Goal: Obtain resource: Download file/media

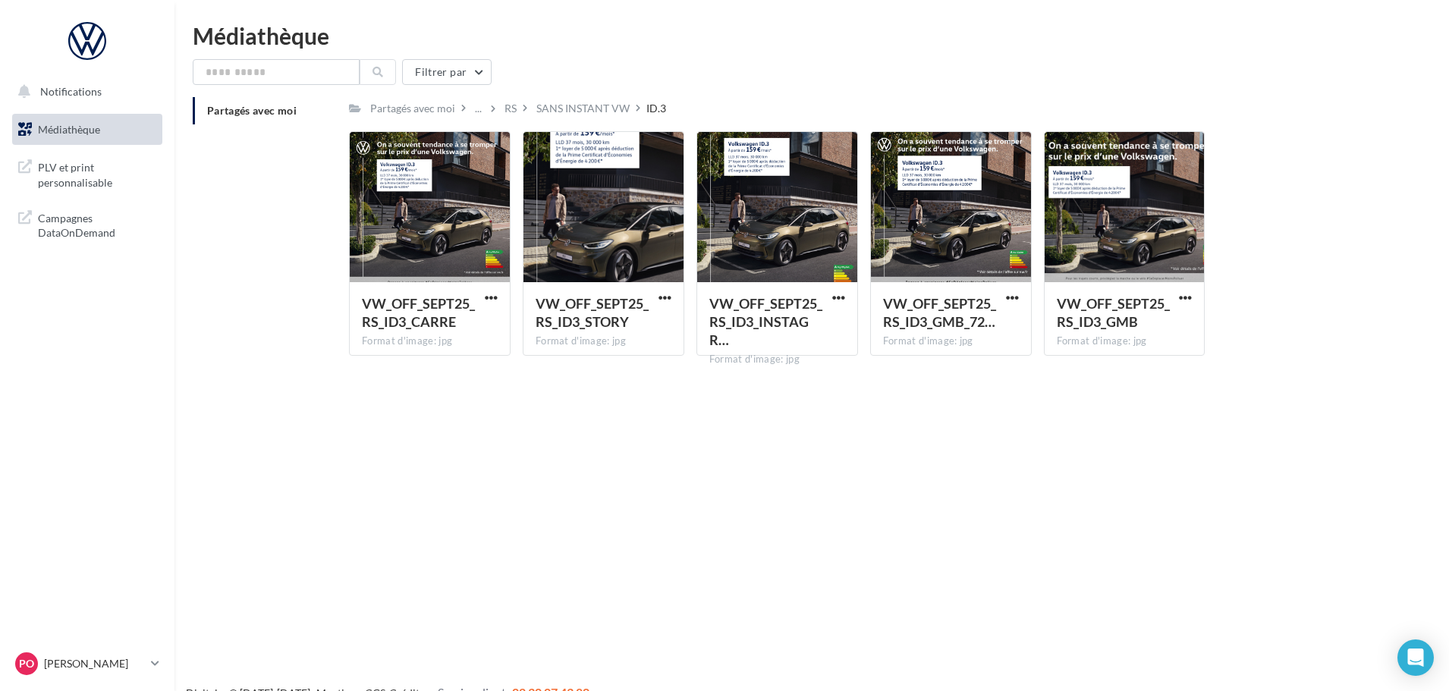
click at [90, 124] on span "Médiathèque" at bounding box center [69, 129] width 62 height 13
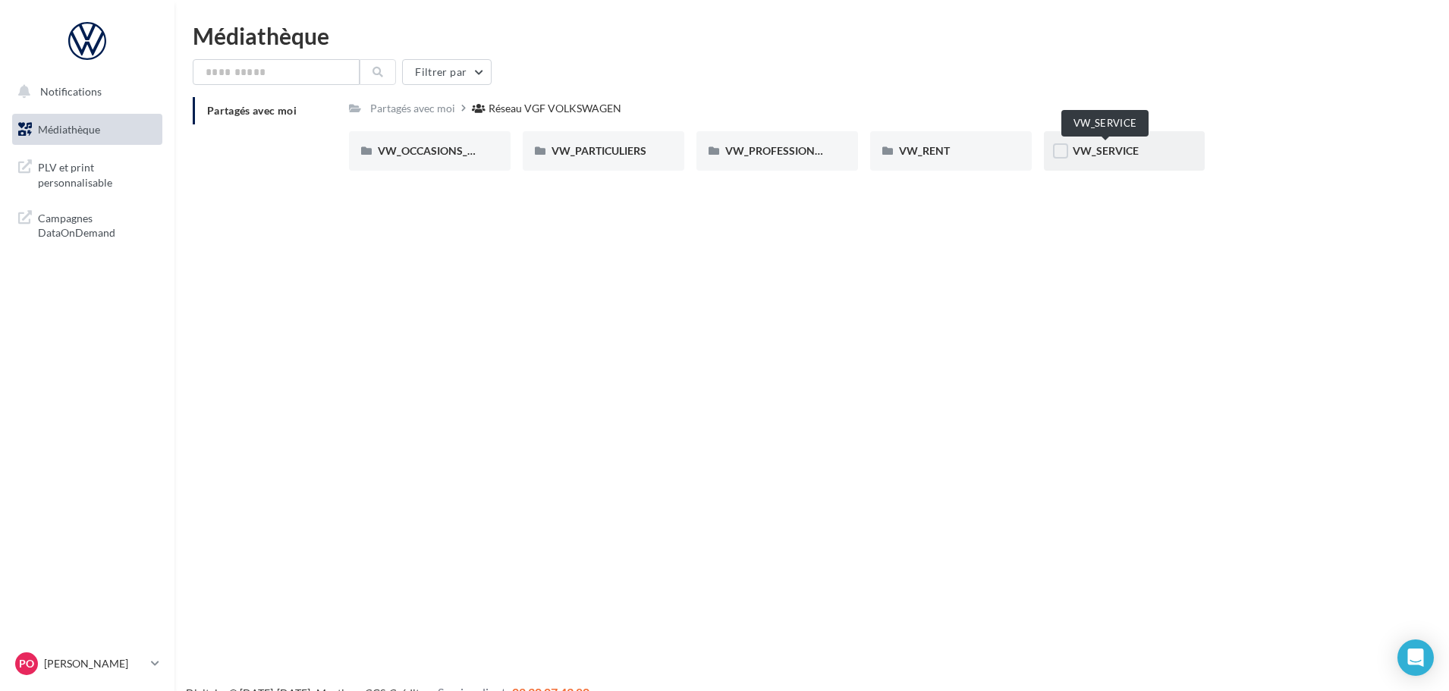
click at [1081, 152] on span "VW_SERVICE" at bounding box center [1106, 150] width 66 height 13
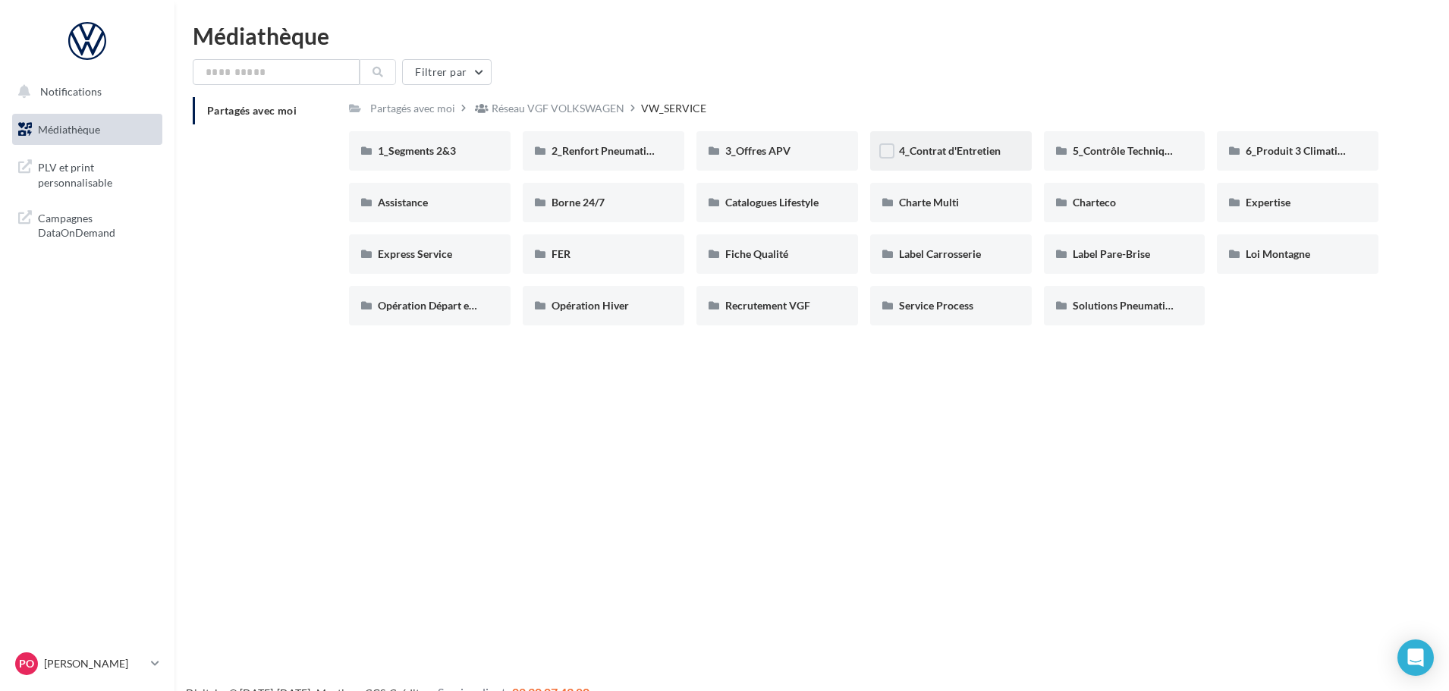
click at [910, 165] on div "4_Contrat d'Entretien" at bounding box center [951, 150] width 162 height 39
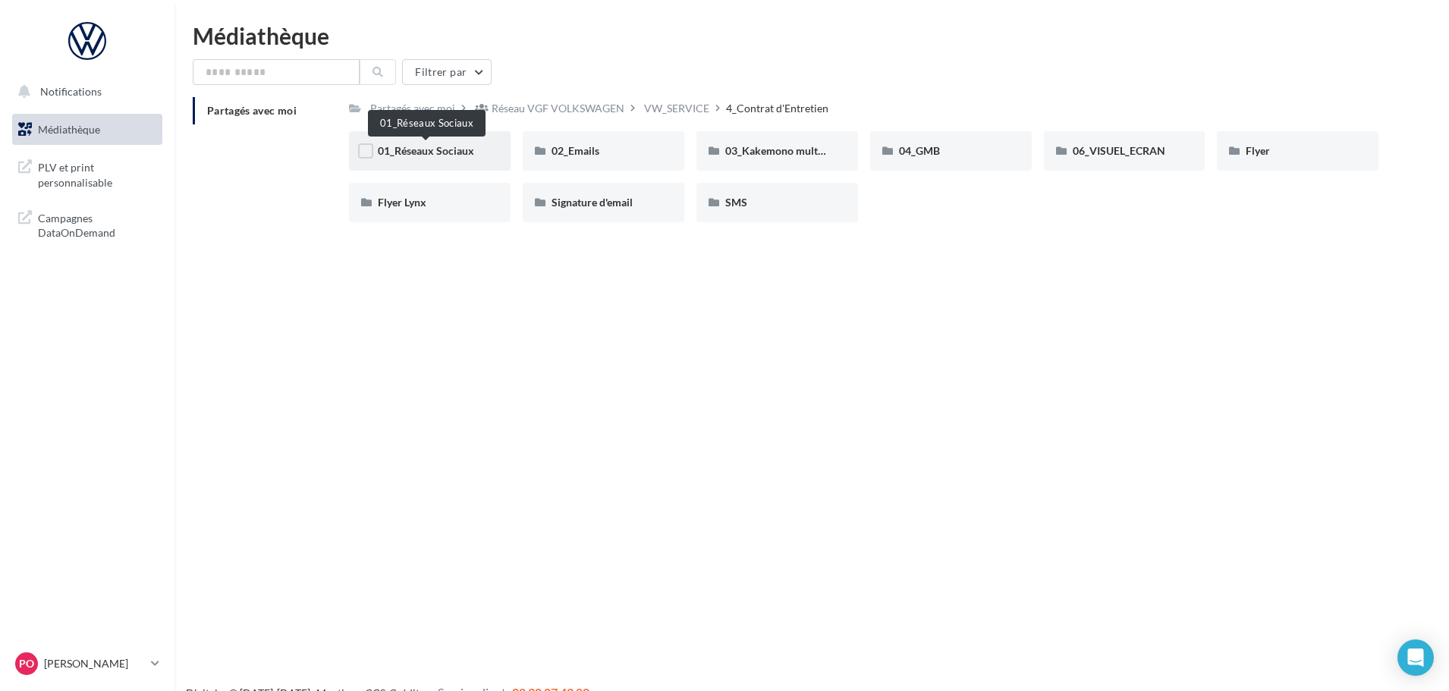
click at [432, 150] on span "01_Réseaux Sociaux" at bounding box center [426, 150] width 96 height 13
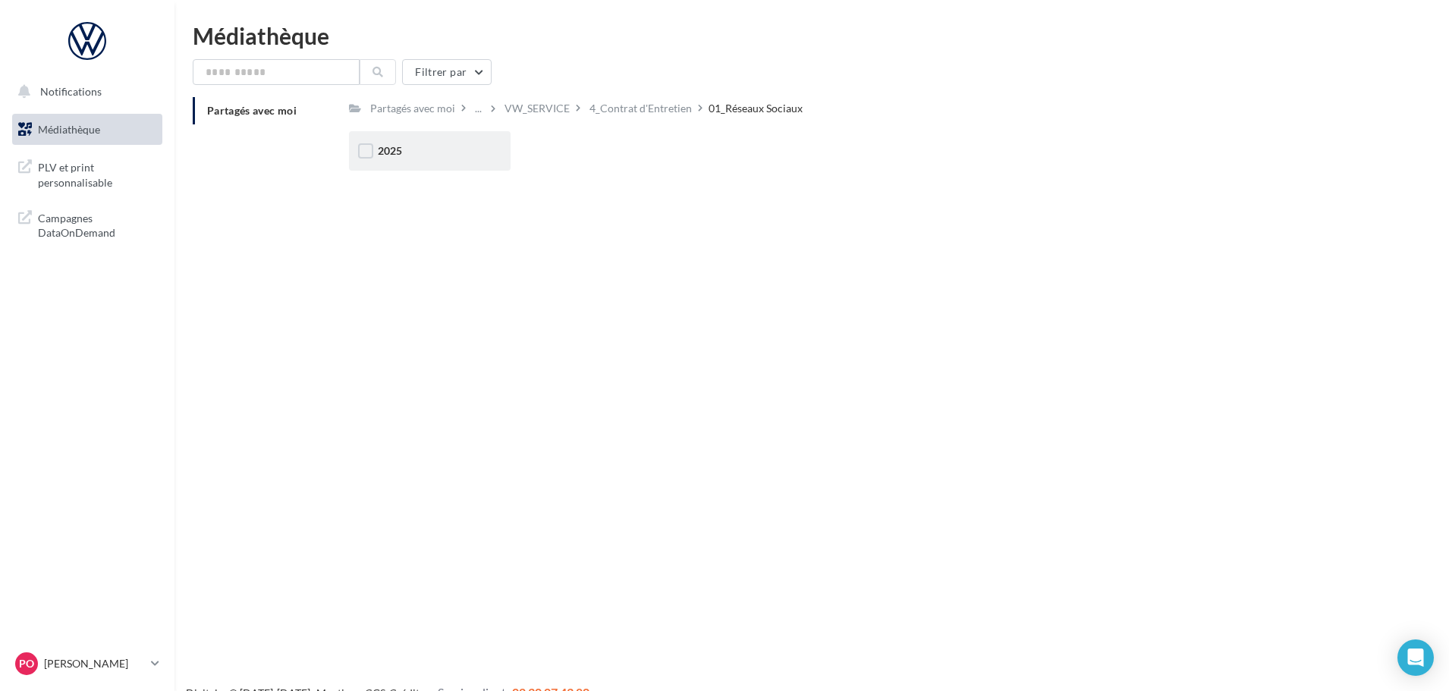
click at [421, 143] on div "2025" at bounding box center [430, 150] width 104 height 15
click at [592, 154] on div "Posts" at bounding box center [604, 150] width 104 height 15
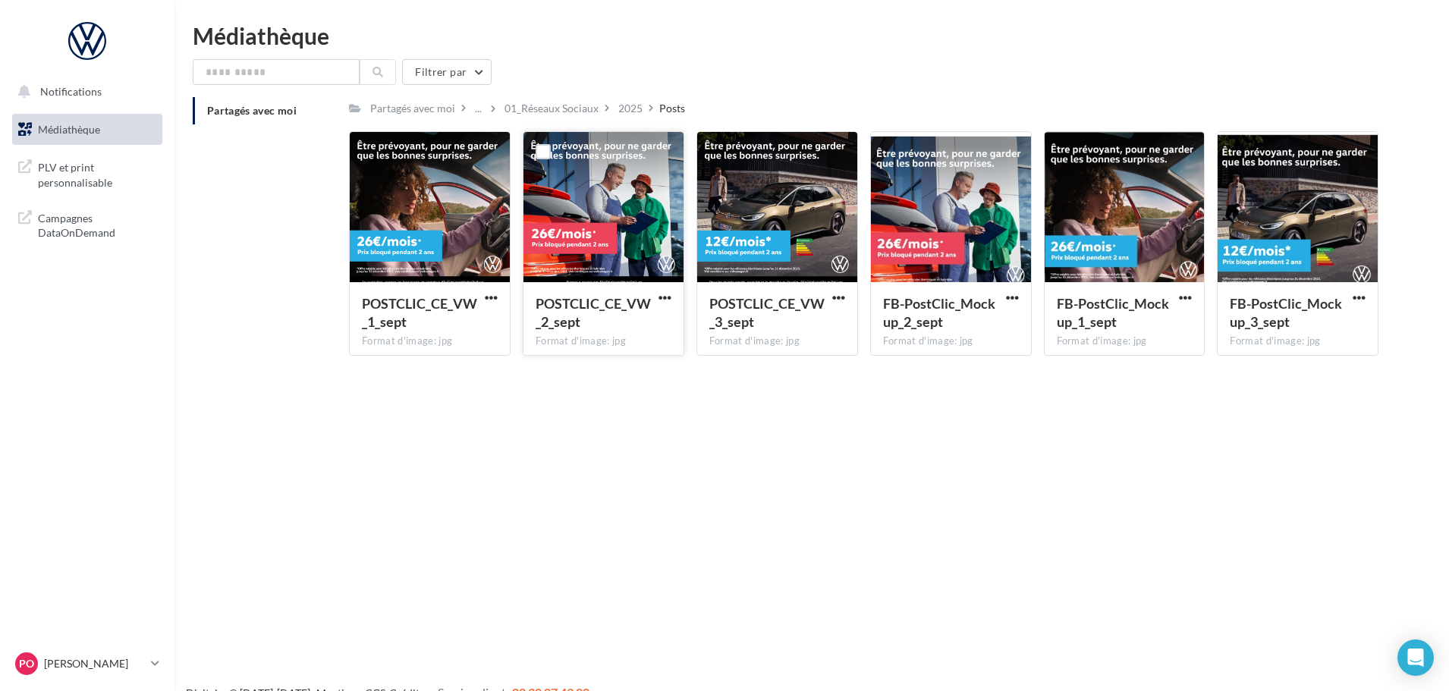
click at [599, 199] on div at bounding box center [604, 208] width 160 height 152
click at [464, 190] on div at bounding box center [430, 208] width 160 height 152
click at [491, 258] on div at bounding box center [430, 208] width 160 height 152
click at [491, 256] on div at bounding box center [430, 208] width 160 height 152
click at [471, 228] on div at bounding box center [430, 208] width 160 height 152
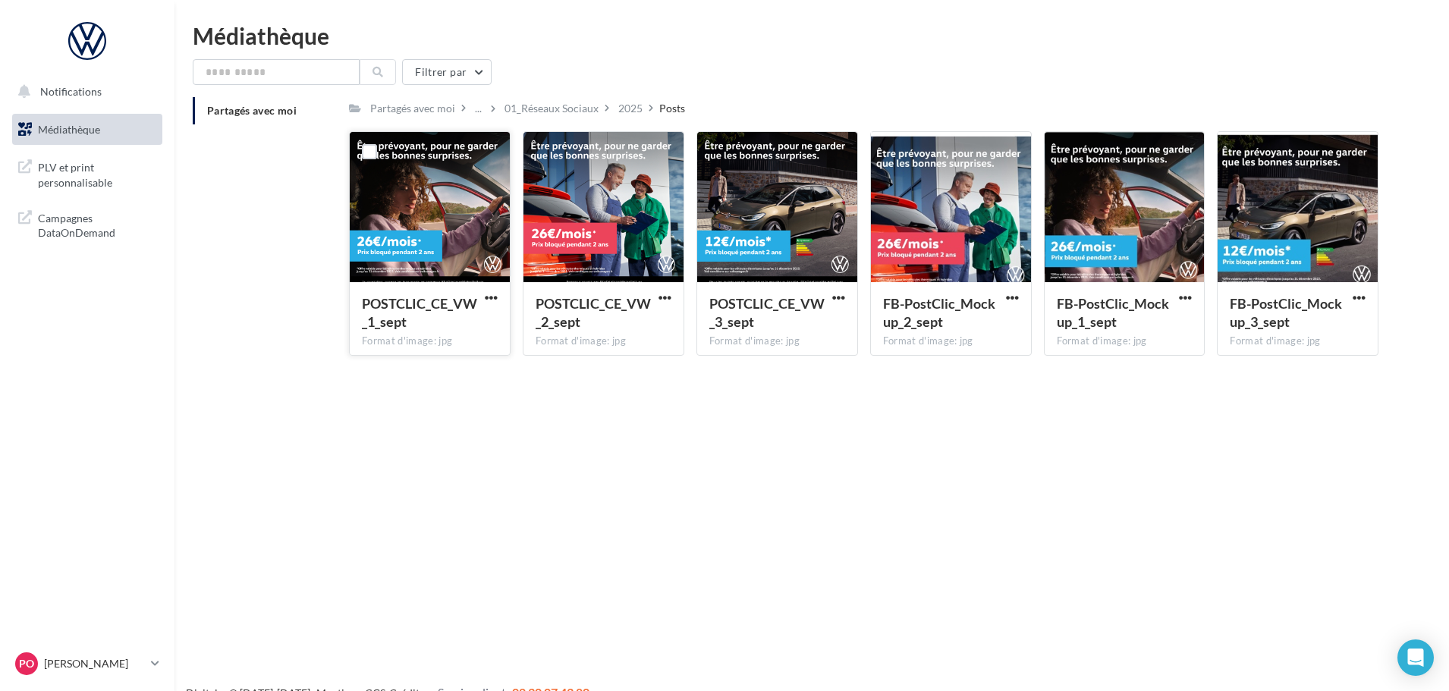
click at [483, 295] on button "button" at bounding box center [491, 298] width 19 height 15
click at [439, 310] on button "Télécharger" at bounding box center [425, 327] width 152 height 39
click at [239, 109] on span "Partagés avec moi" at bounding box center [252, 110] width 90 height 13
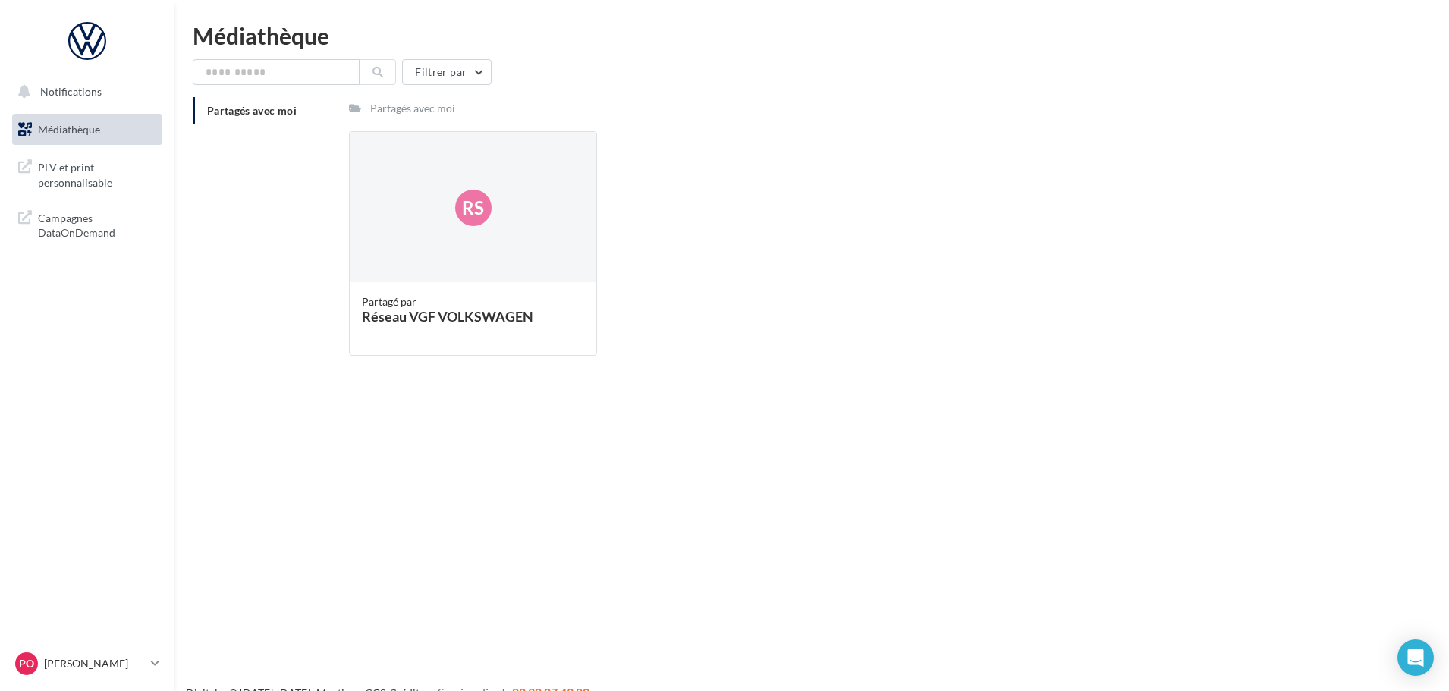
click at [229, 109] on span "Partagés avec moi" at bounding box center [252, 110] width 90 height 13
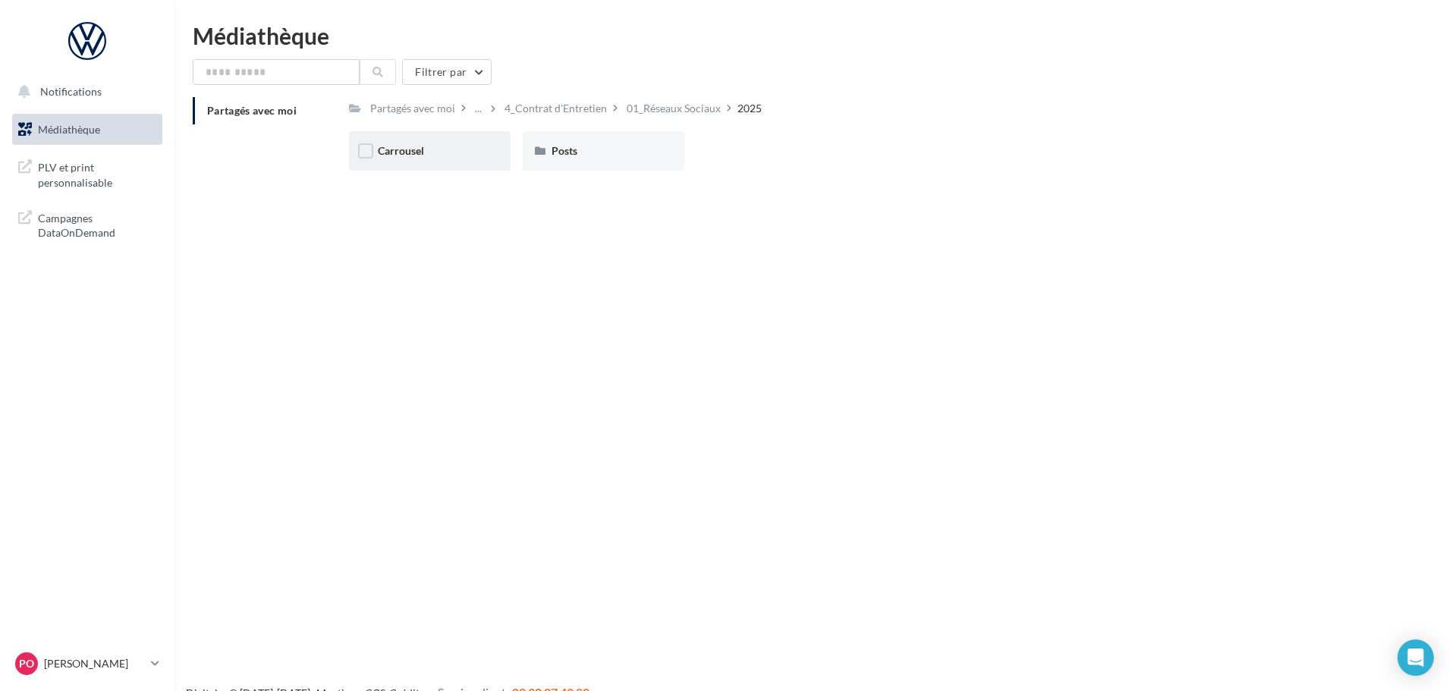
click at [392, 161] on div "Carrousel" at bounding box center [430, 150] width 162 height 39
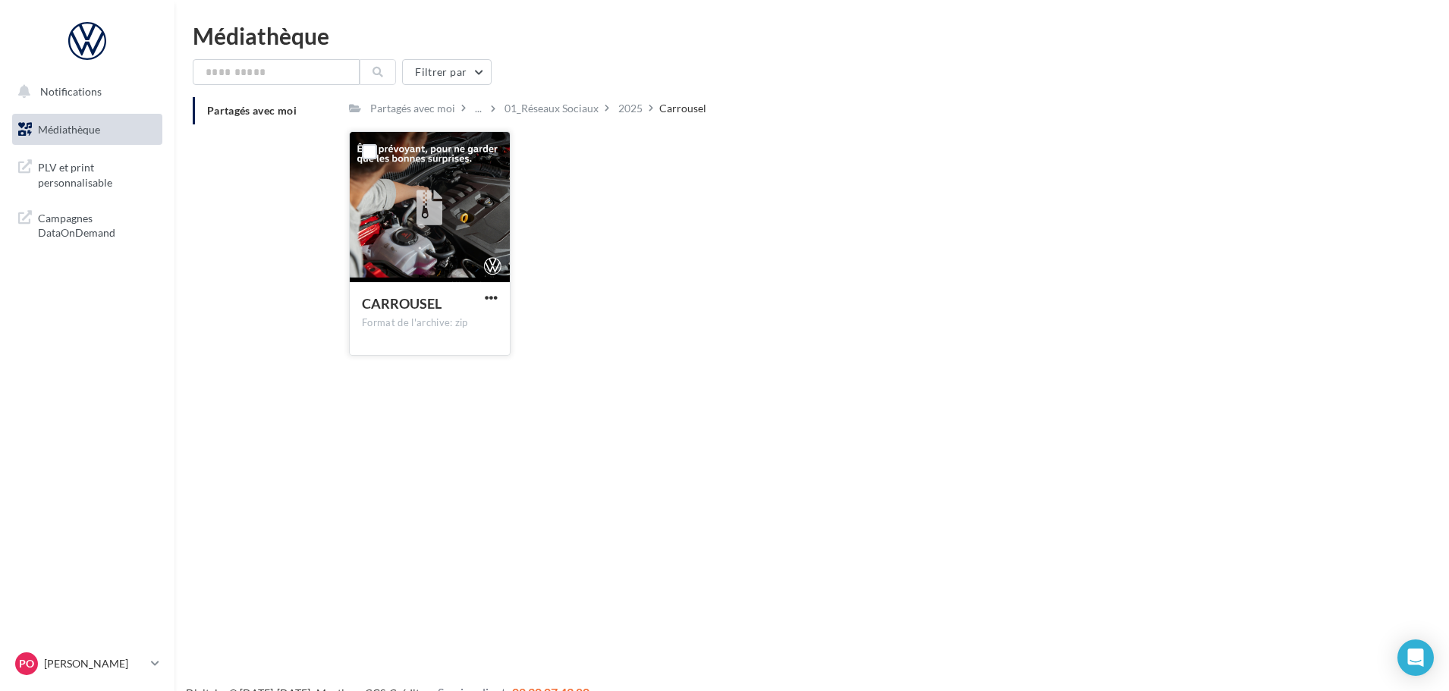
click at [408, 255] on div at bounding box center [430, 208] width 160 height 152
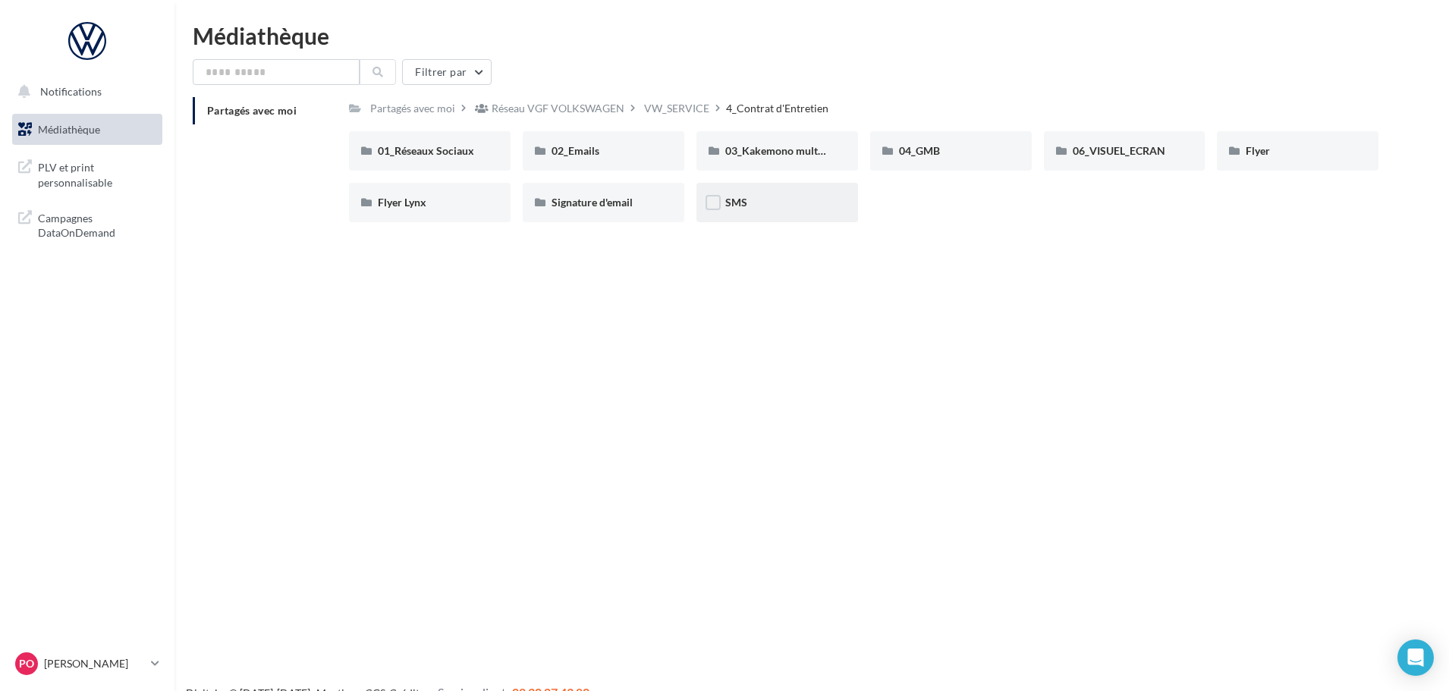
click at [764, 212] on div "SMS" at bounding box center [778, 202] width 162 height 39
click at [727, 205] on span "SMS" at bounding box center [736, 202] width 22 height 13
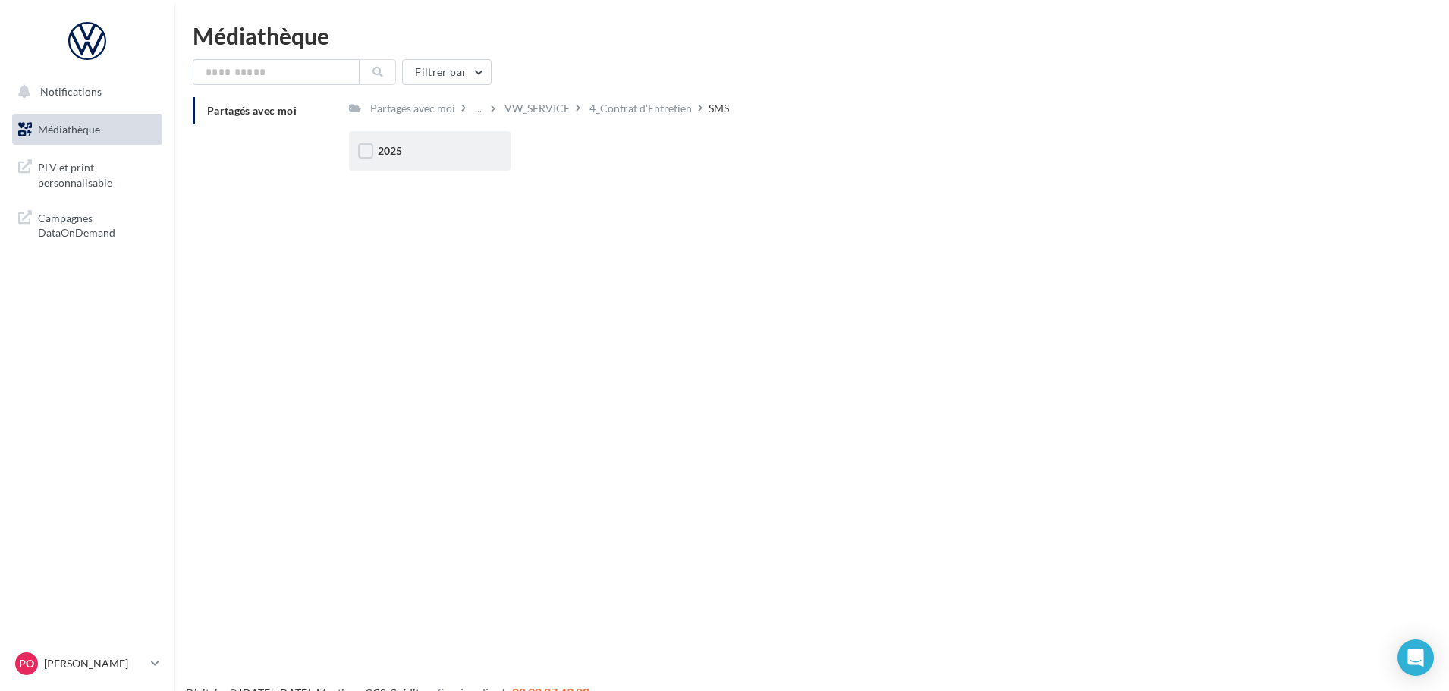
click at [383, 162] on div "2025" at bounding box center [430, 150] width 162 height 39
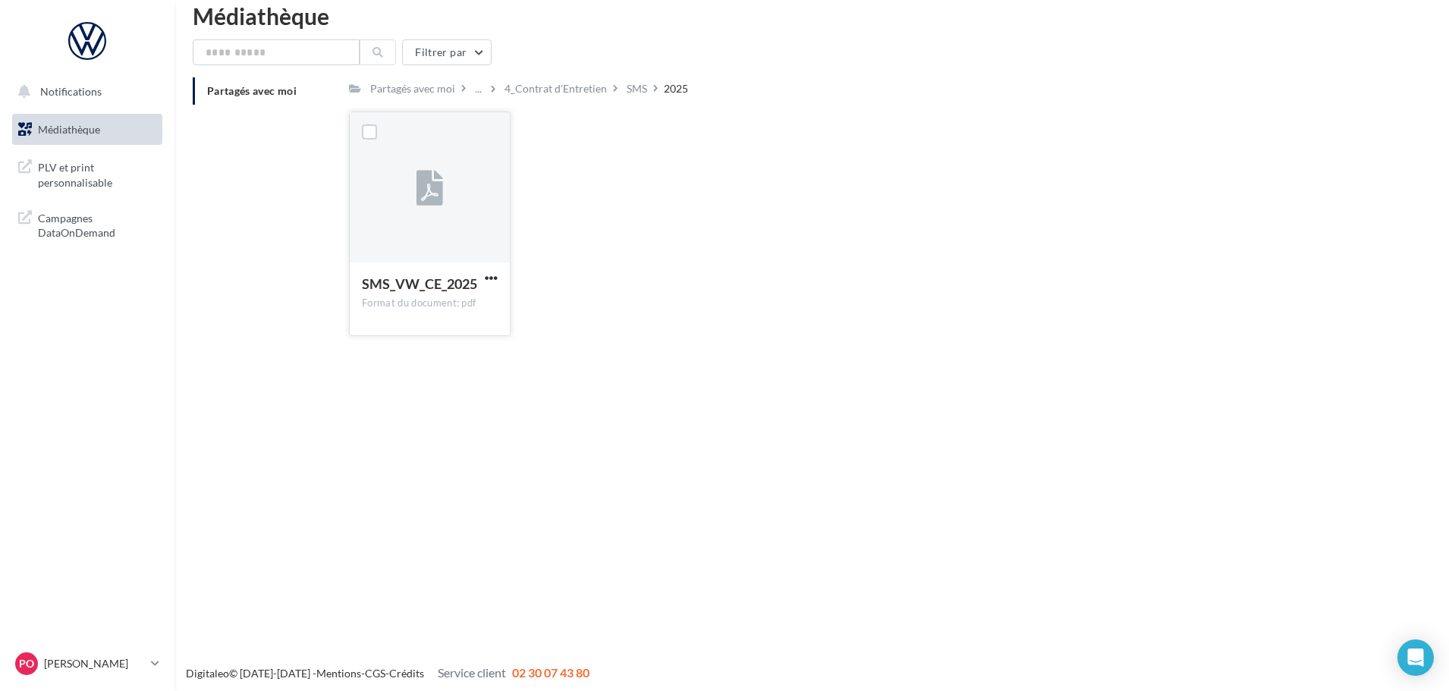
scroll to position [24, 0]
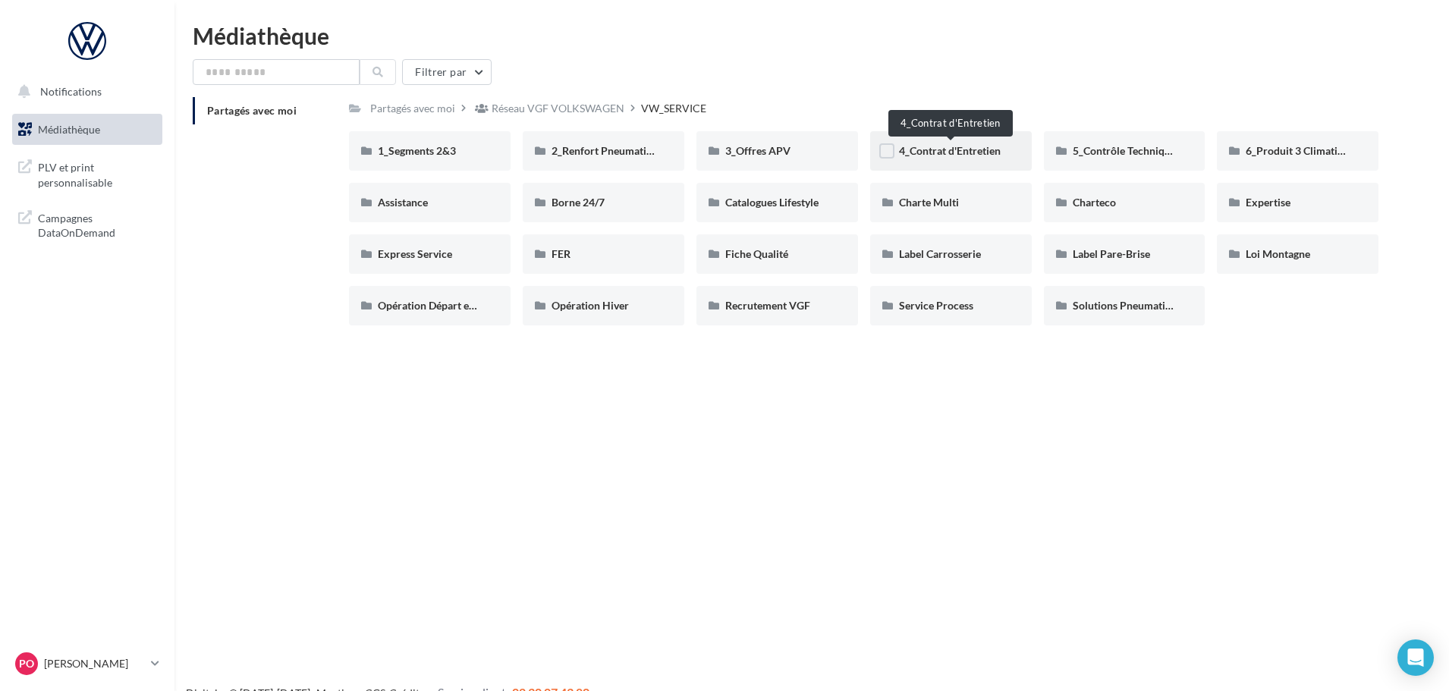
click at [926, 150] on span "4_Contrat d'Entretien" at bounding box center [950, 150] width 102 height 13
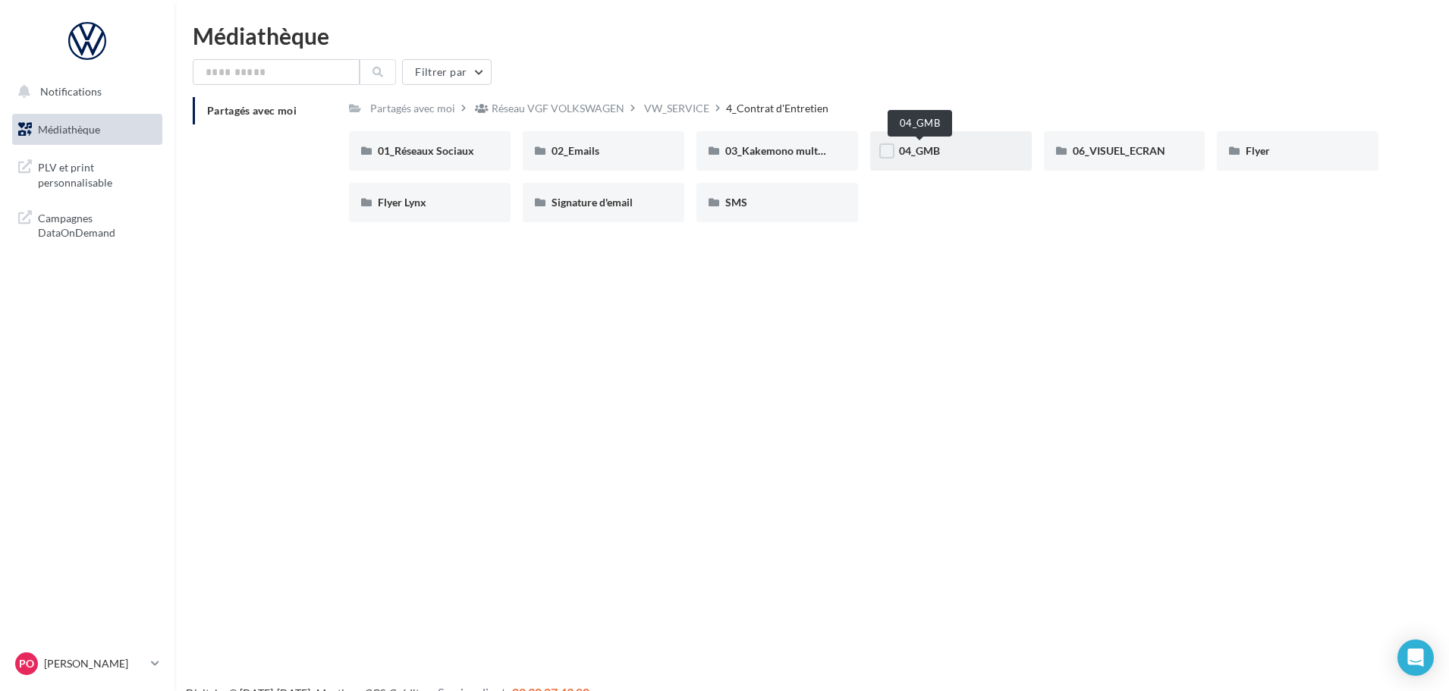
click at [923, 147] on span "04_GMB" at bounding box center [919, 150] width 41 height 13
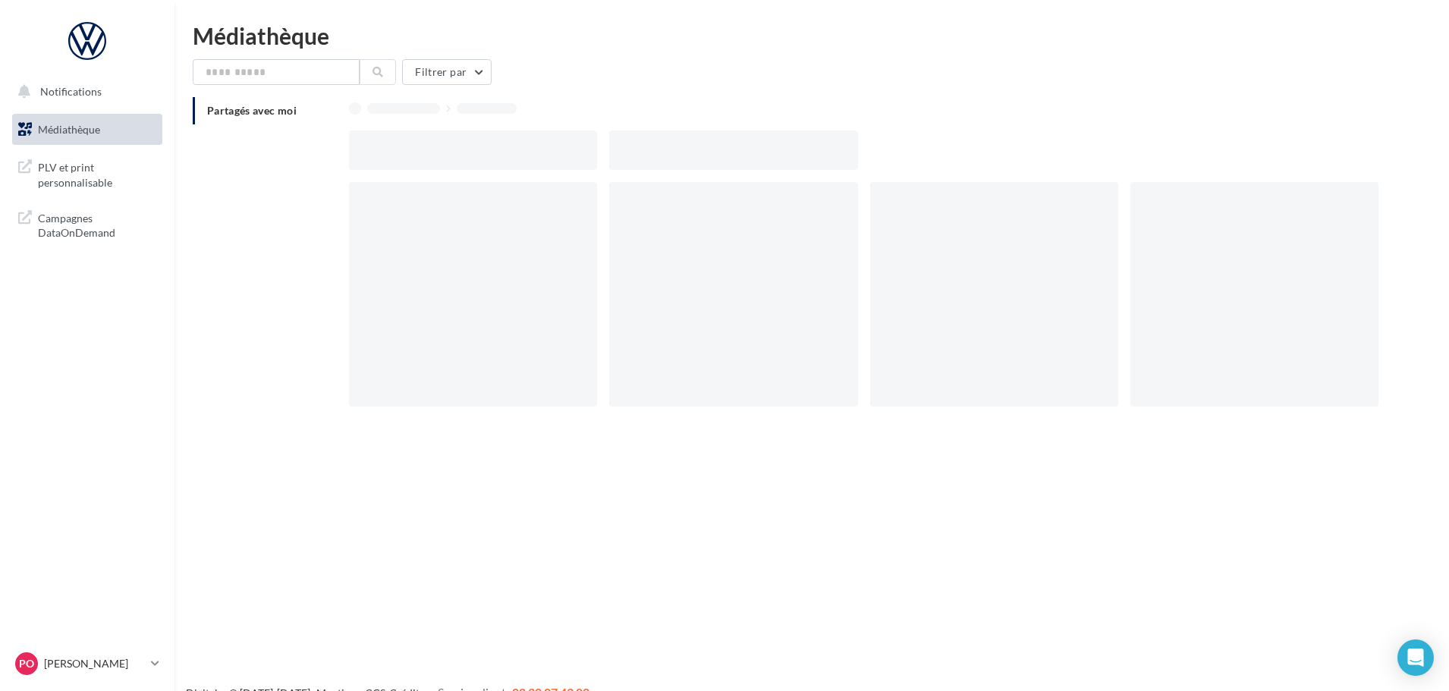
click at [923, 147] on div at bounding box center [870, 150] width 1042 height 39
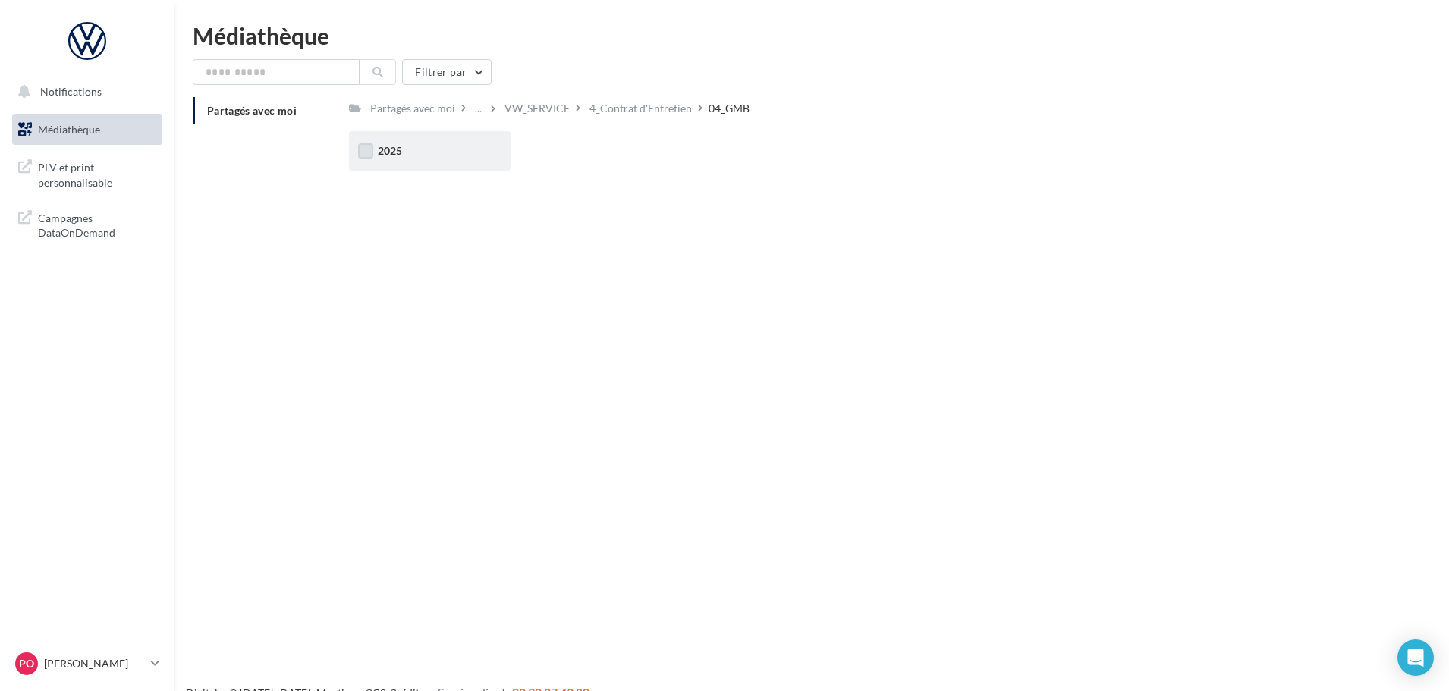
click at [365, 150] on label at bounding box center [365, 150] width 15 height 15
click at [365, 150] on icon at bounding box center [365, 151] width 11 height 11
click at [387, 149] on span "2025" at bounding box center [390, 150] width 24 height 13
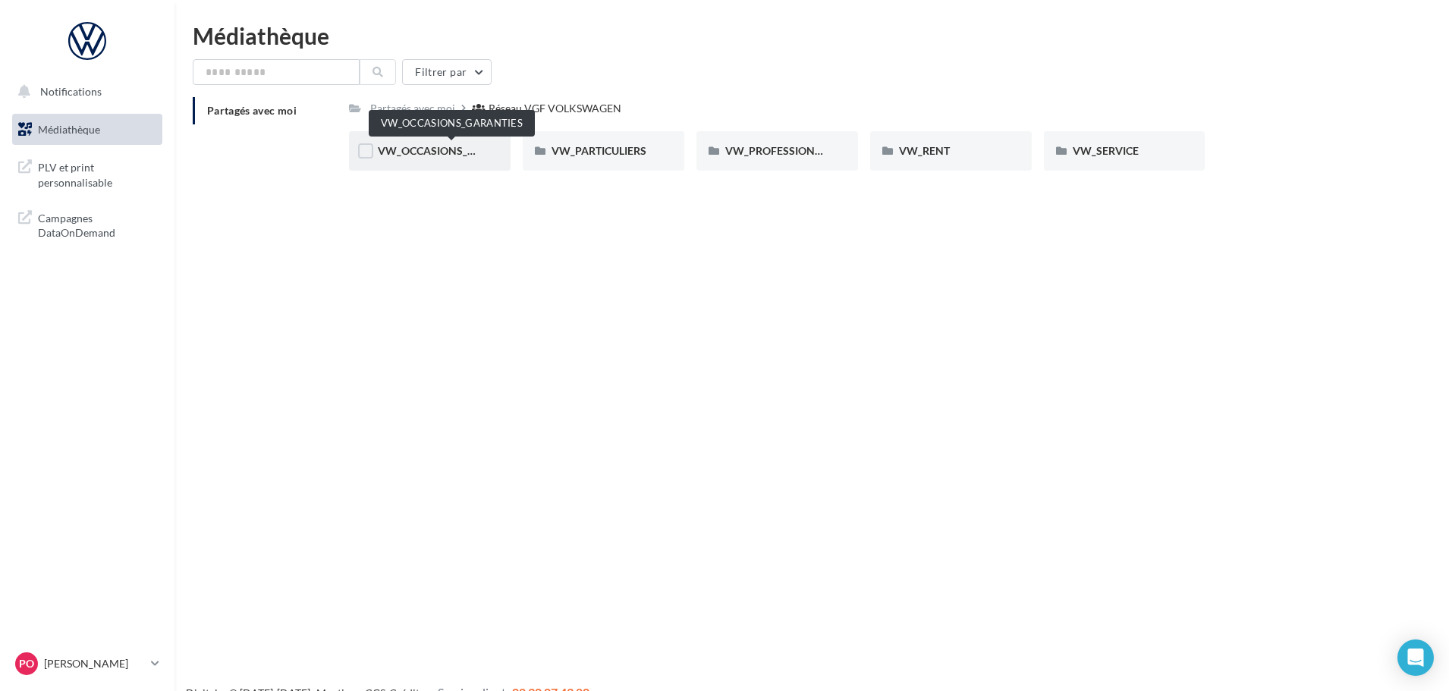
click at [442, 147] on span "VW_OCCASIONS_GARANTIES" at bounding box center [452, 150] width 149 height 13
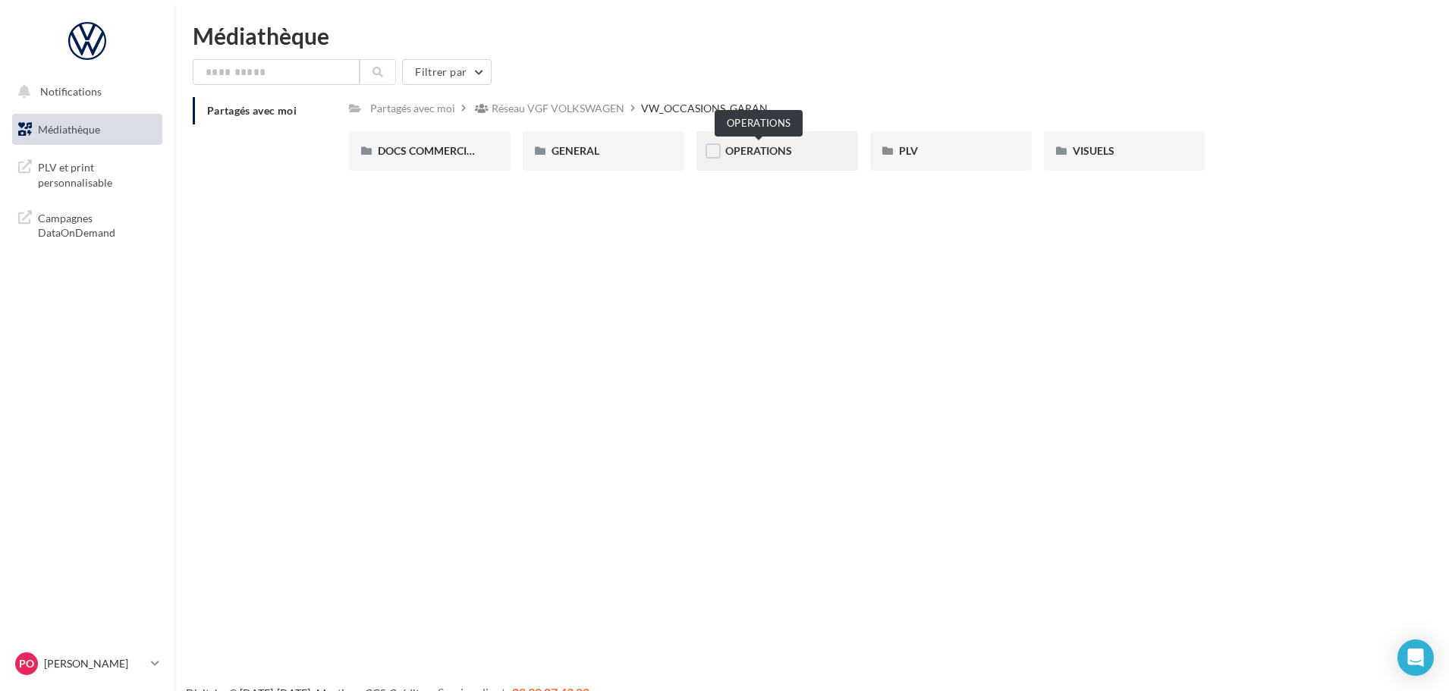
click at [747, 150] on span "OPERATIONS" at bounding box center [758, 150] width 67 height 13
click at [955, 156] on div "RS" at bounding box center [951, 150] width 104 height 15
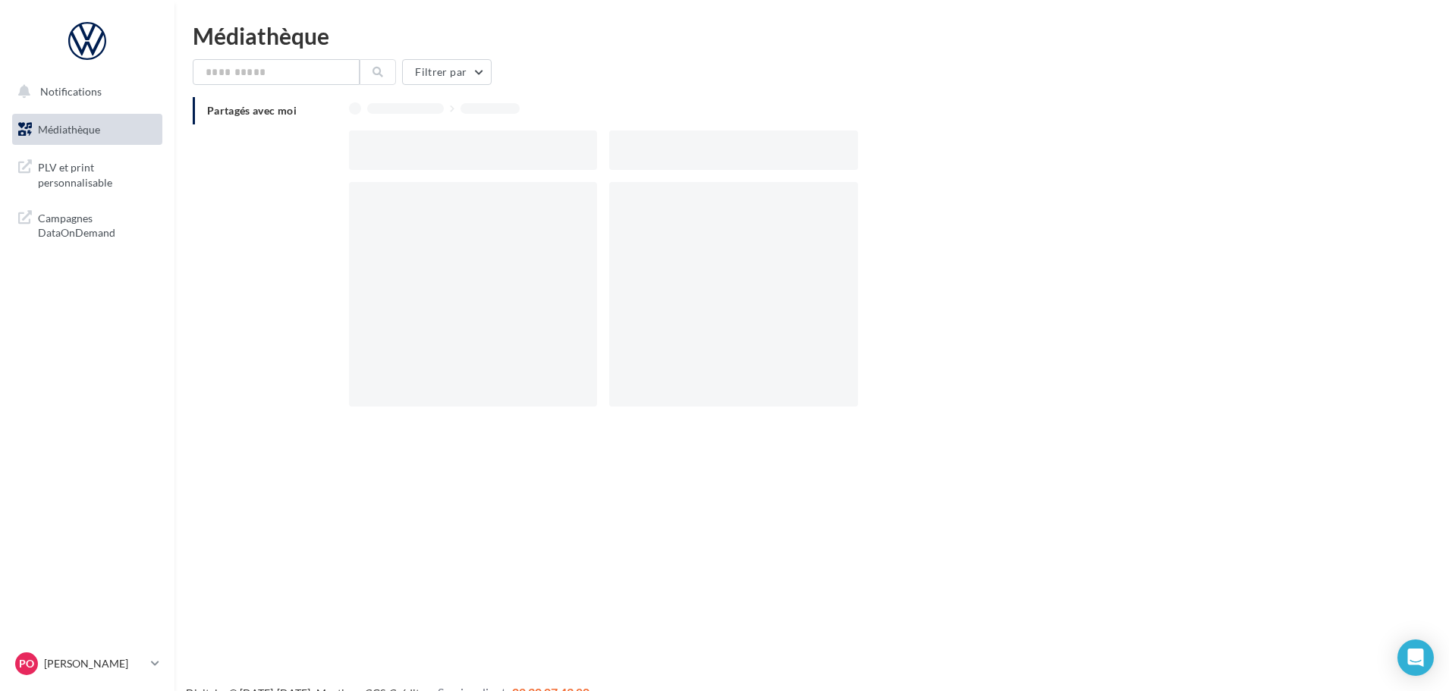
click at [955, 156] on div at bounding box center [870, 150] width 1042 height 39
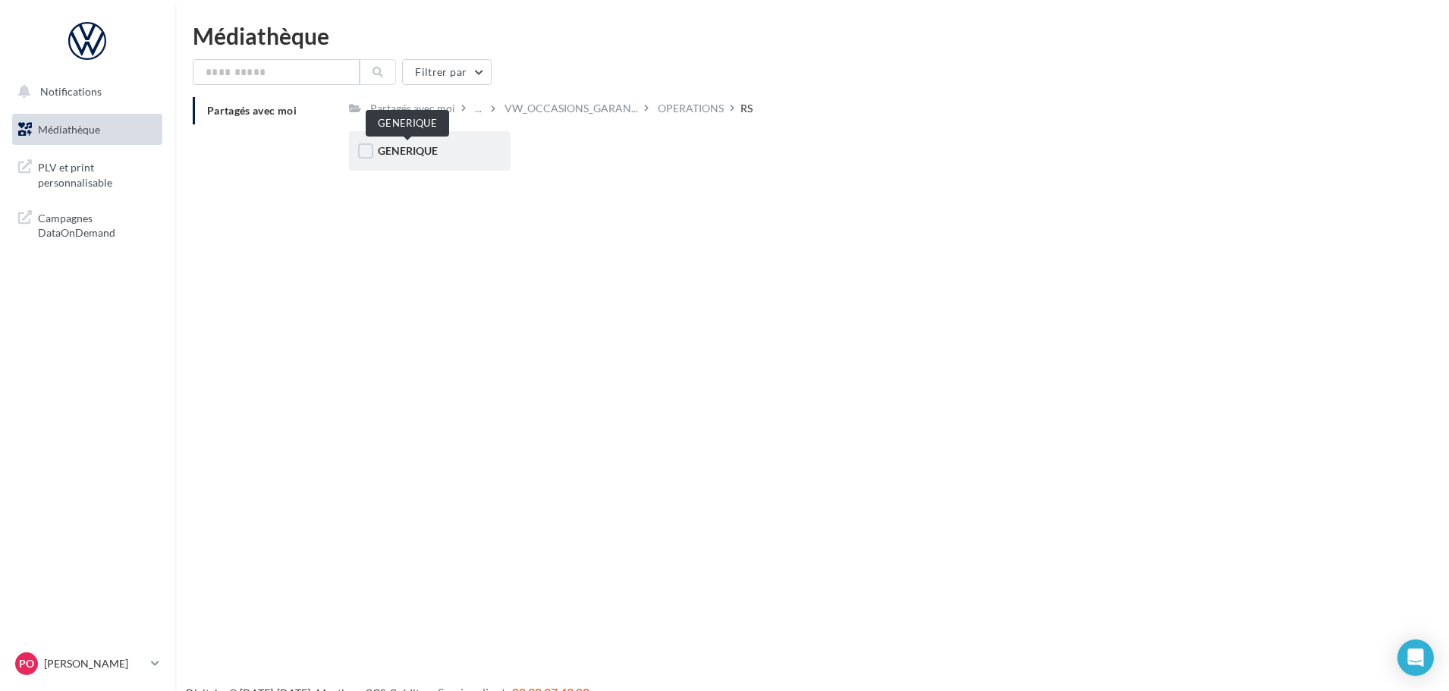
click at [401, 148] on span "GENERIQUE" at bounding box center [408, 150] width 60 height 13
click at [398, 148] on div "VW" at bounding box center [430, 150] width 104 height 15
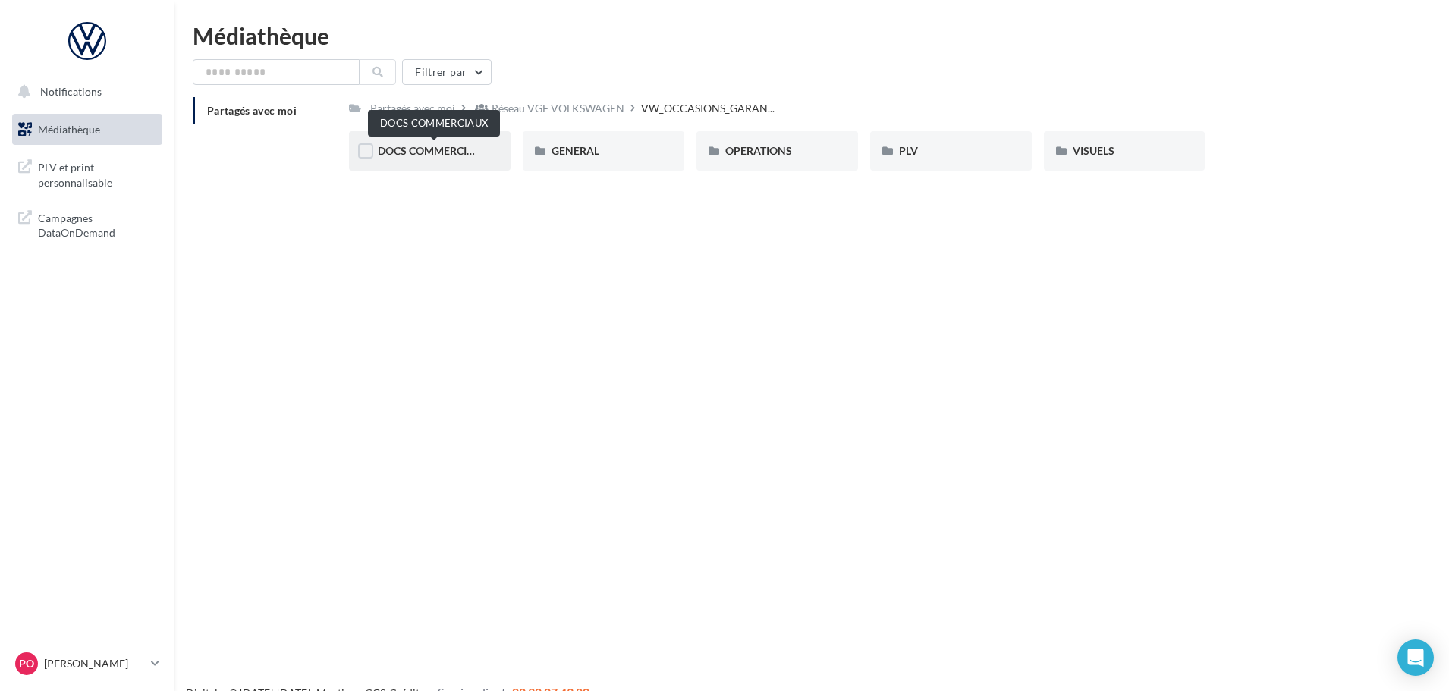
click at [433, 153] on span "DOCS COMMERCIAUX" at bounding box center [434, 150] width 112 height 13
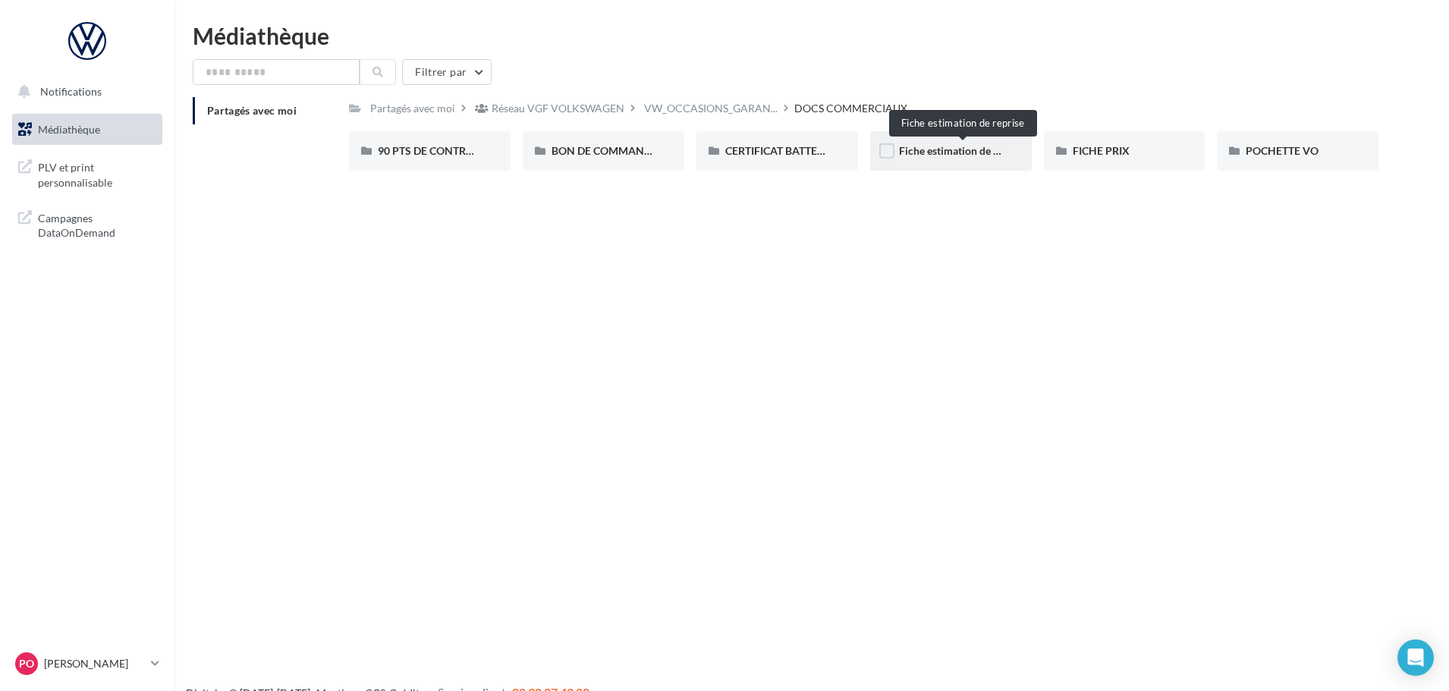
click at [953, 154] on span "Fiche estimation de reprise" at bounding box center [962, 150] width 127 height 13
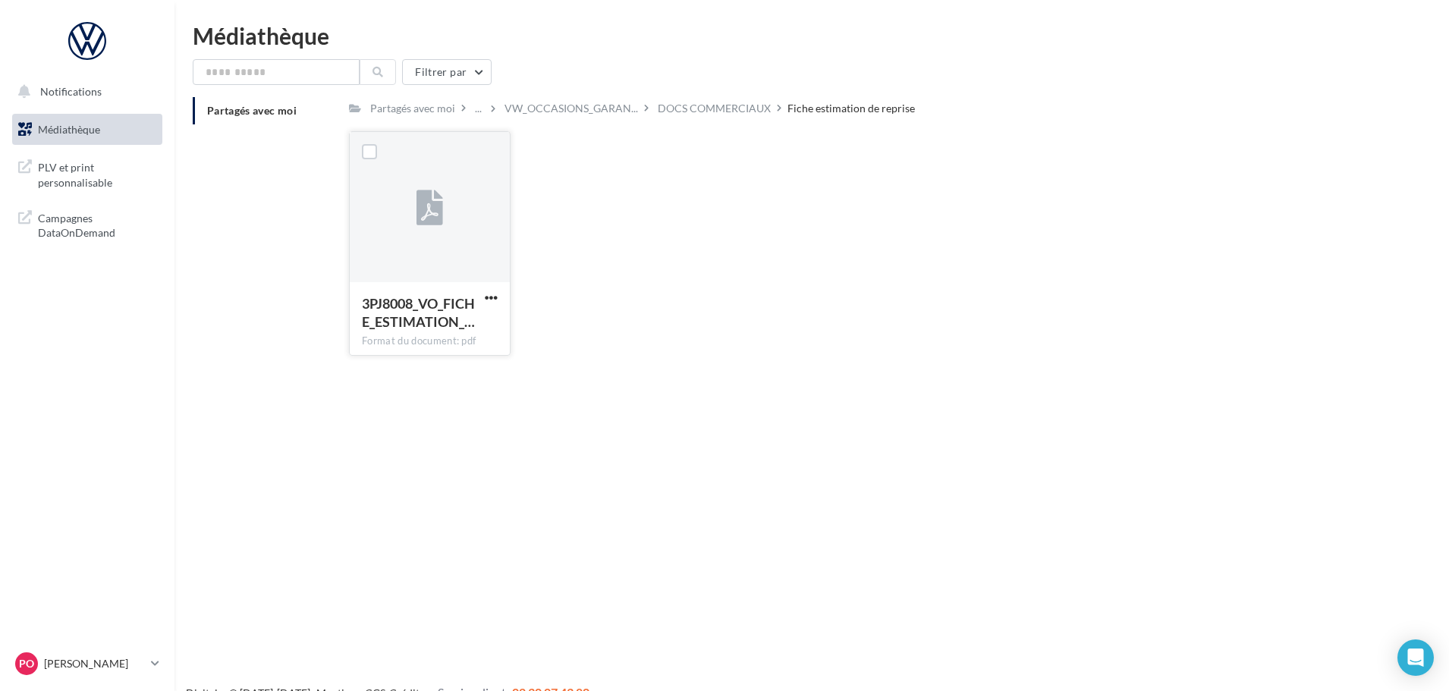
click at [394, 334] on div "3PJ8008_VO_FICHE_ESTIMATION_… Format du document: pdf" at bounding box center [430, 317] width 136 height 47
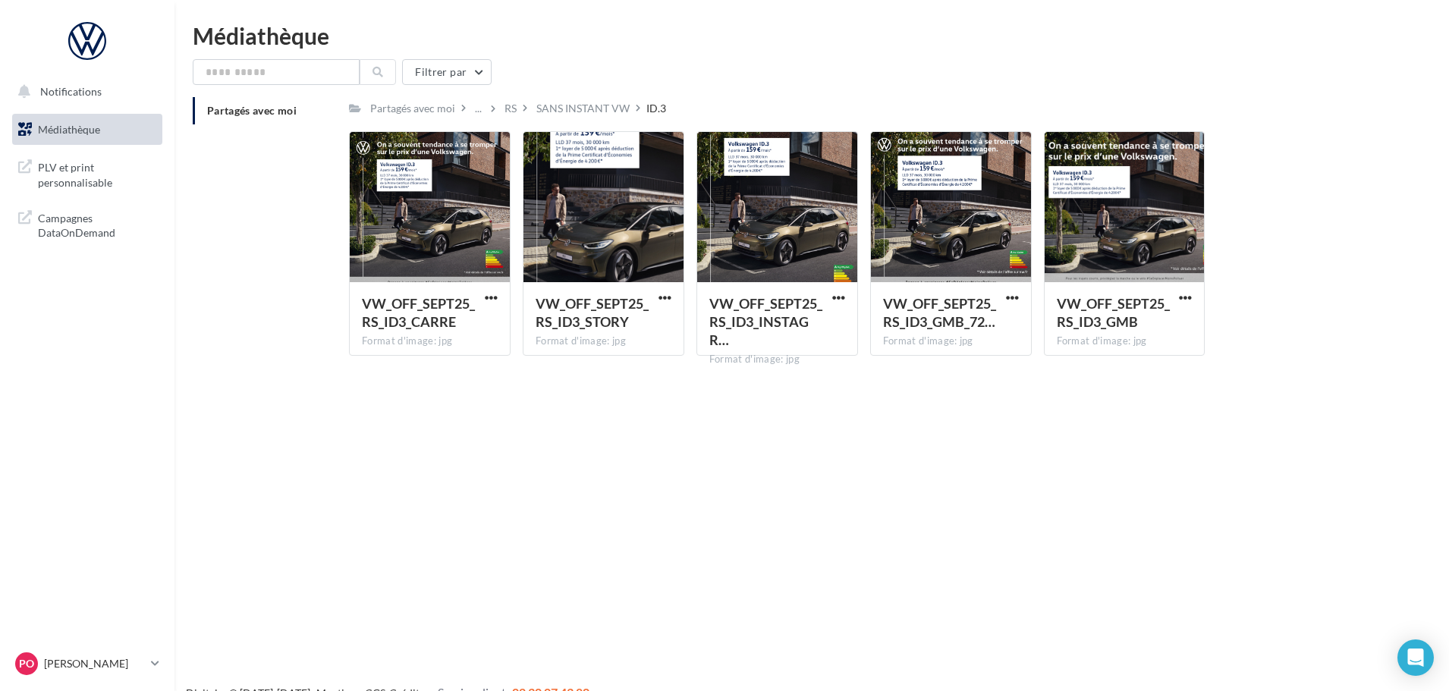
click at [97, 135] on span "Médiathèque" at bounding box center [69, 129] width 62 height 13
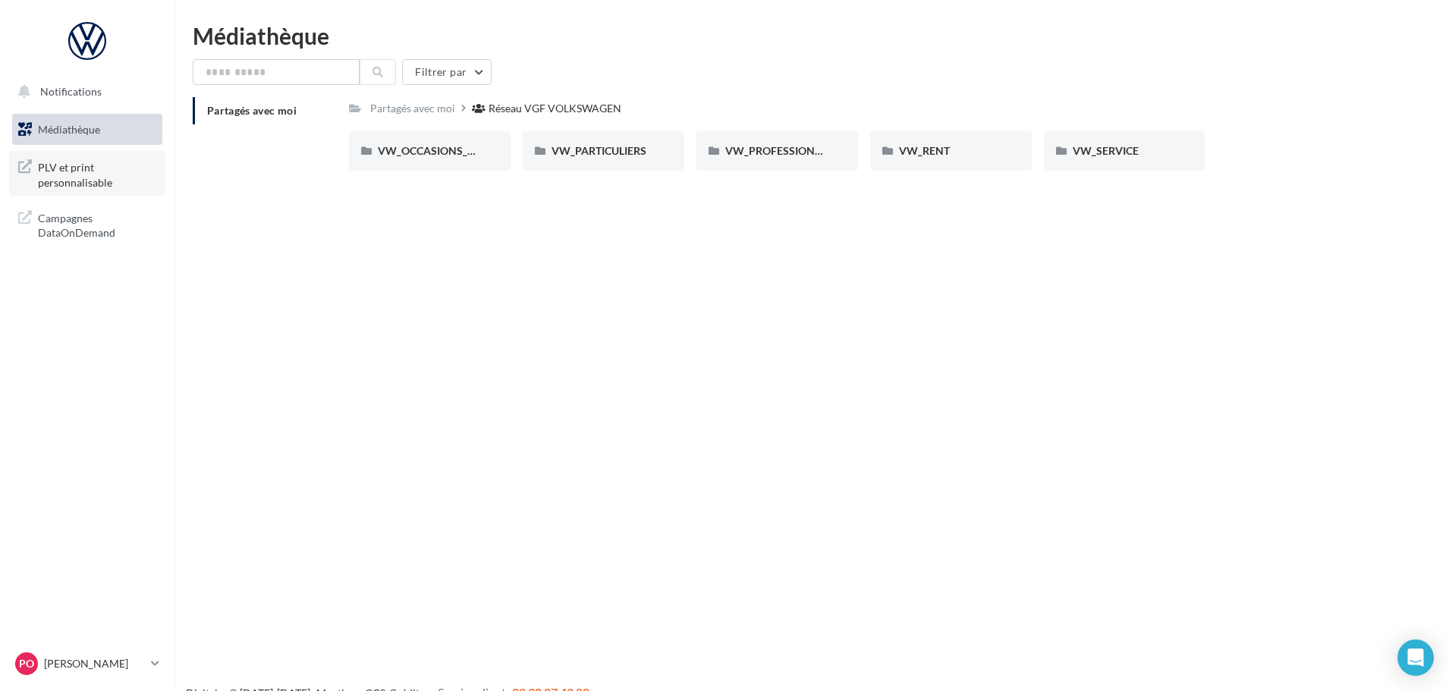
click at [95, 181] on span "PLV et print personnalisable" at bounding box center [97, 173] width 118 height 33
click at [451, 141] on div "VW_OCCASIONS_GARANTIES" at bounding box center [430, 150] width 162 height 39
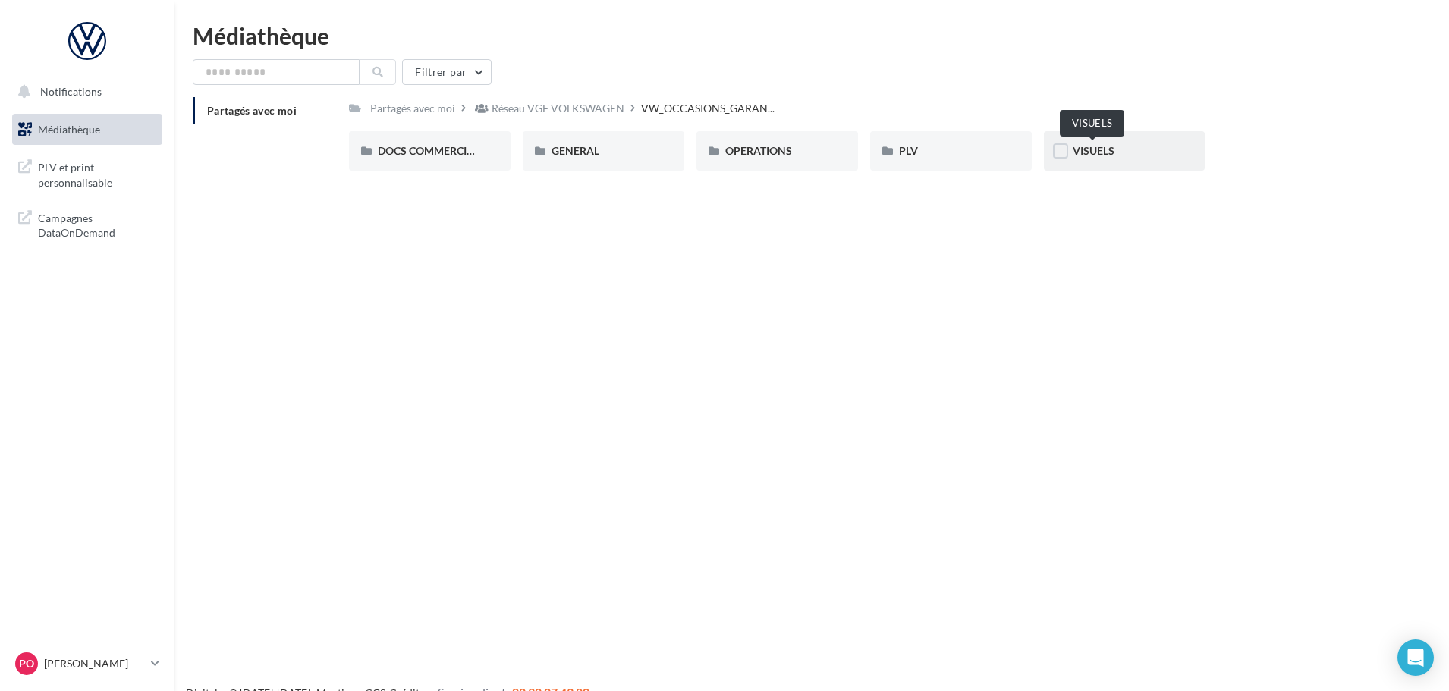
click at [1110, 150] on span "VISUELS" at bounding box center [1094, 150] width 42 height 13
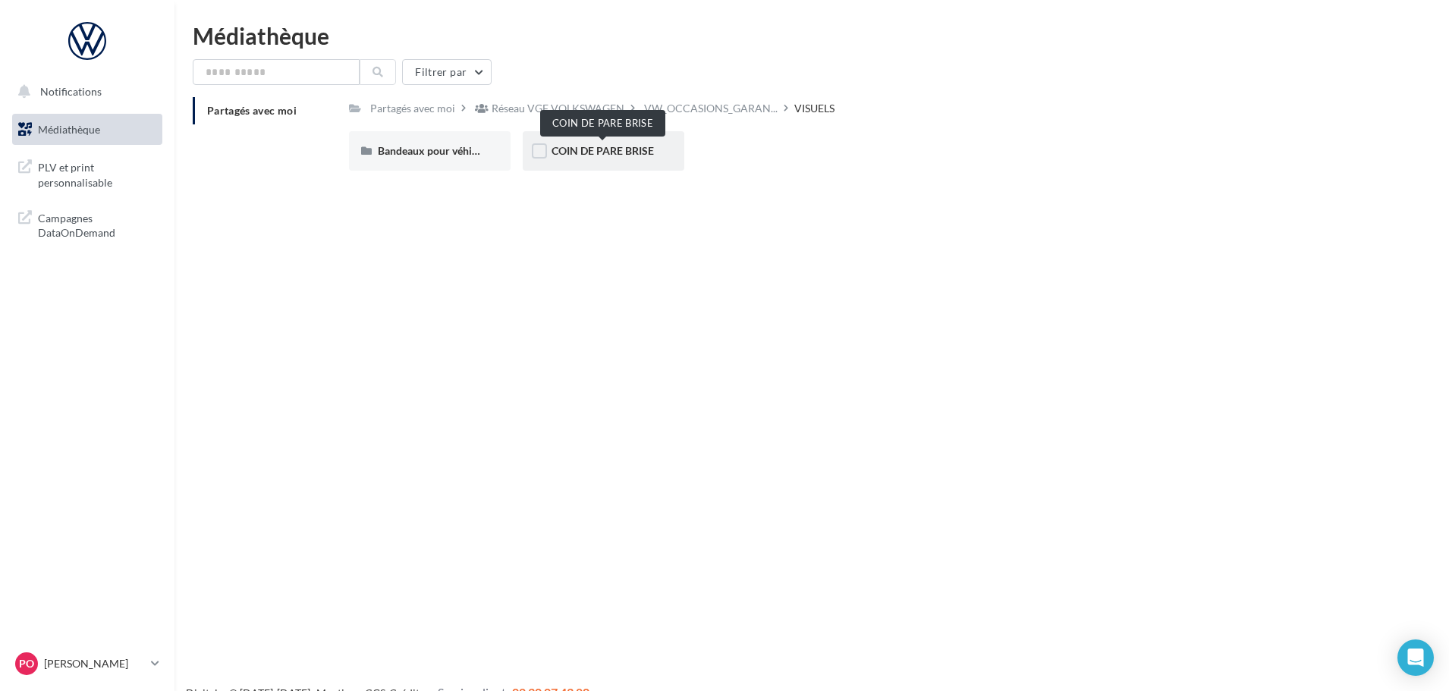
click at [596, 149] on span "COIN DE PARE BRISE" at bounding box center [603, 150] width 102 height 13
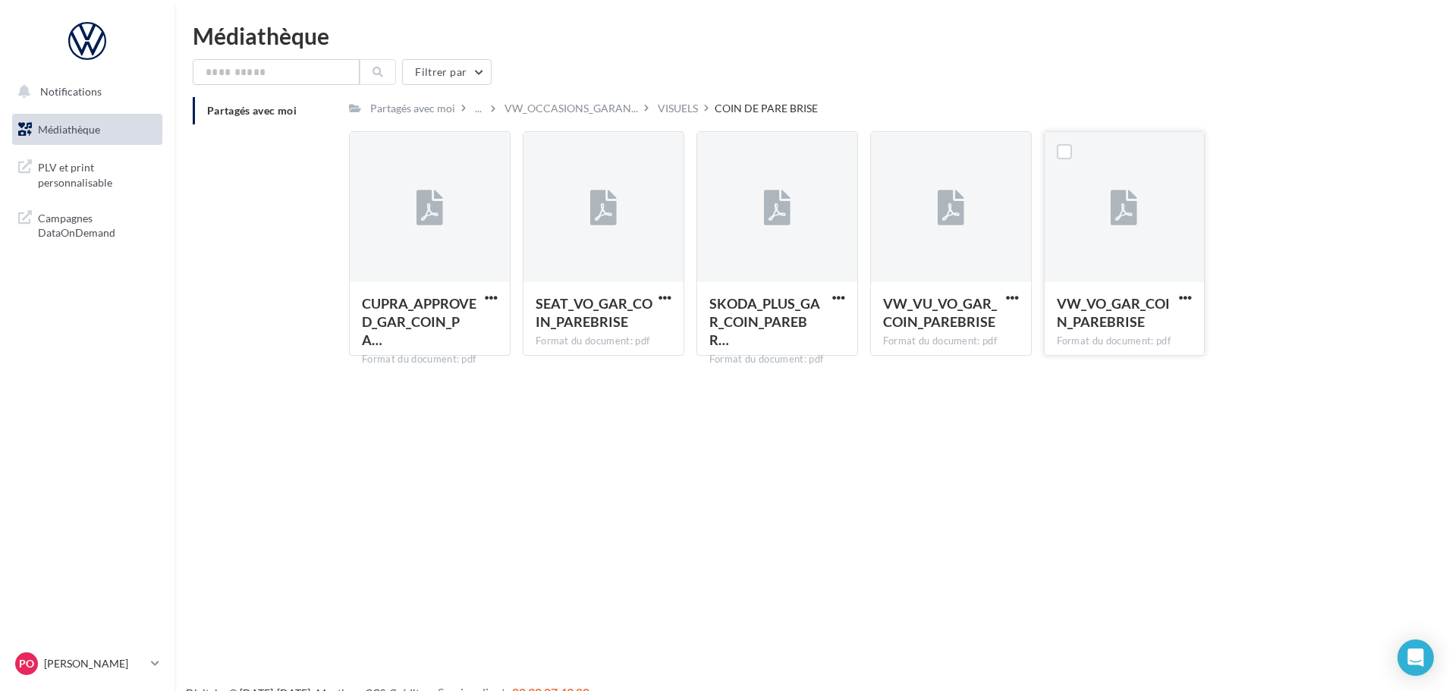
click at [1099, 314] on span "VW_VO_GAR_COIN_PAREBRISE" at bounding box center [1113, 312] width 113 height 35
click at [1123, 300] on span "VW_VO_GAR_COIN_PAREBRISE" at bounding box center [1113, 312] width 113 height 35
click at [1114, 243] on div at bounding box center [1125, 208] width 160 height 152
click at [1128, 325] on span "VW_VO_GAR_COIN_PAREBRISE" at bounding box center [1113, 312] width 113 height 35
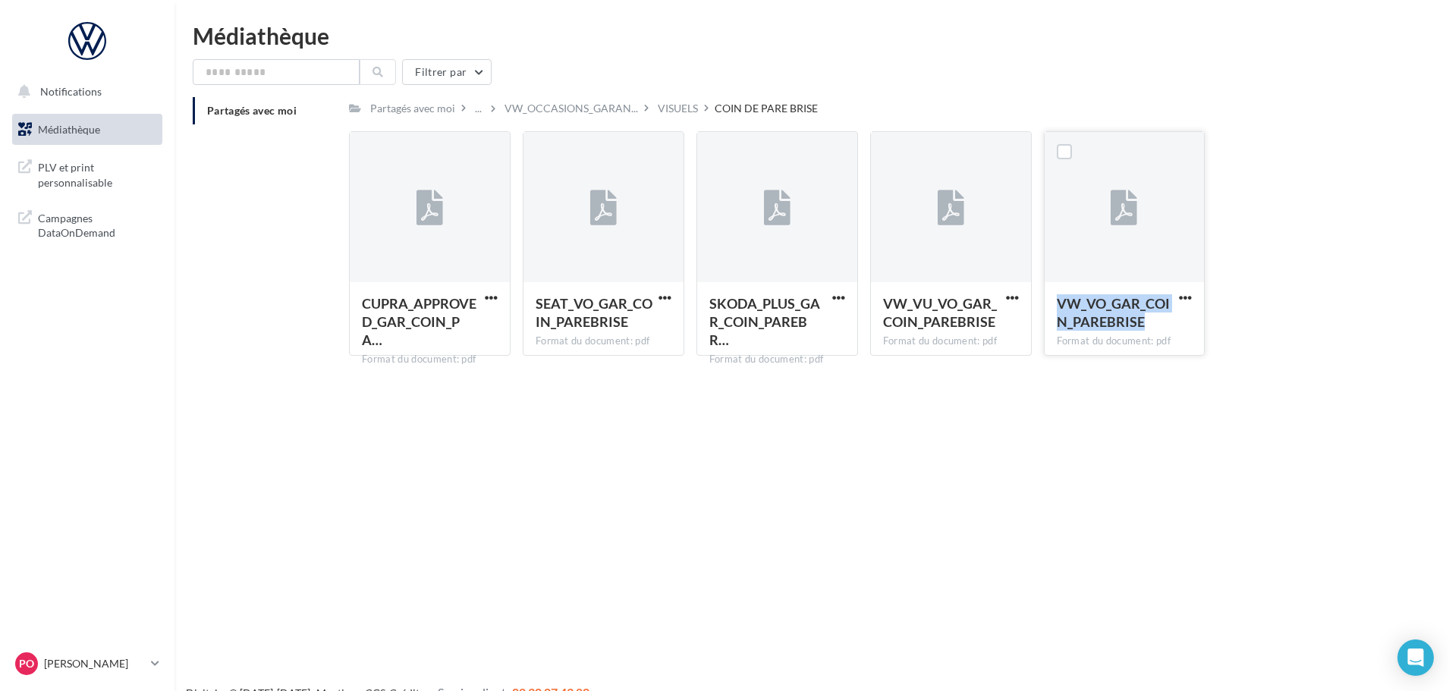
click at [1128, 325] on span "VW_VO_GAR_COIN_PAREBRISE" at bounding box center [1113, 312] width 113 height 35
click at [1097, 219] on div at bounding box center [1125, 208] width 160 height 152
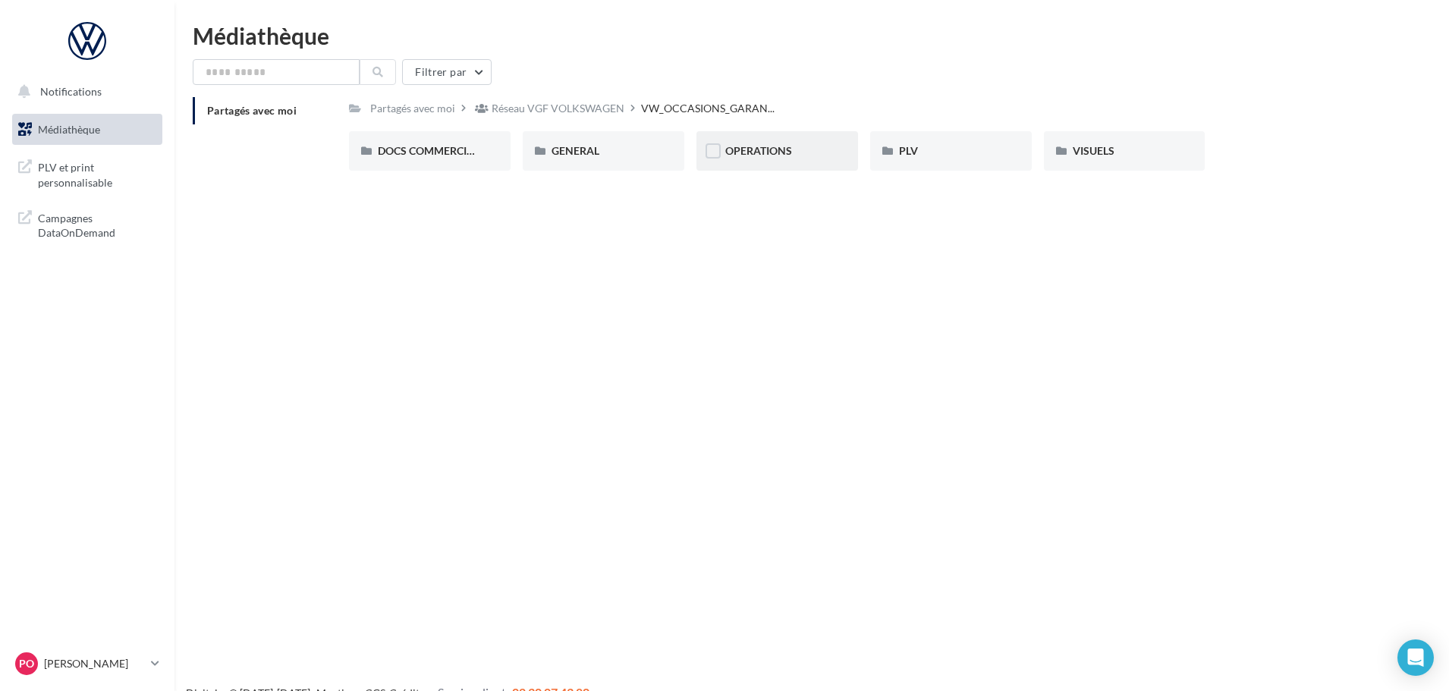
click at [744, 158] on div "OPERATIONS" at bounding box center [777, 150] width 104 height 15
click at [624, 150] on div "GENERAL" at bounding box center [604, 150] width 104 height 15
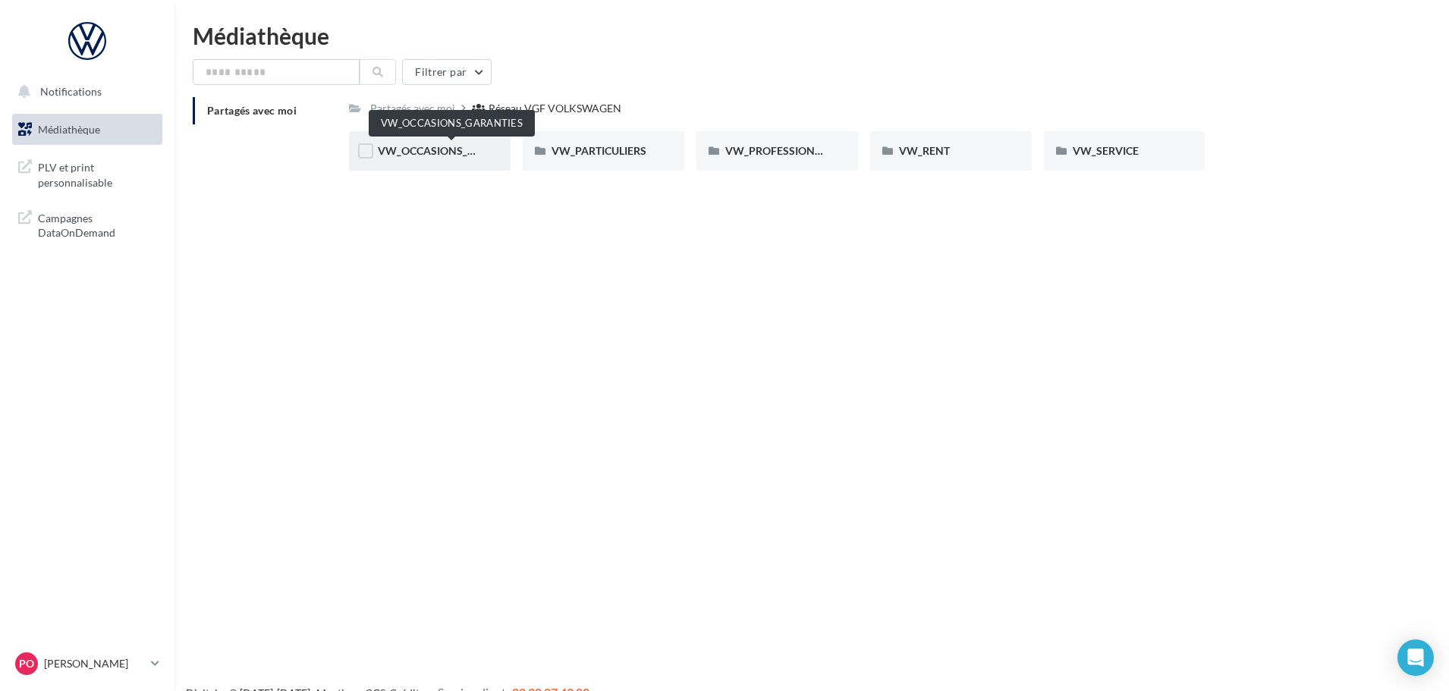
click at [464, 146] on span "VW_OCCASIONS_GARANTIES" at bounding box center [452, 150] width 149 height 13
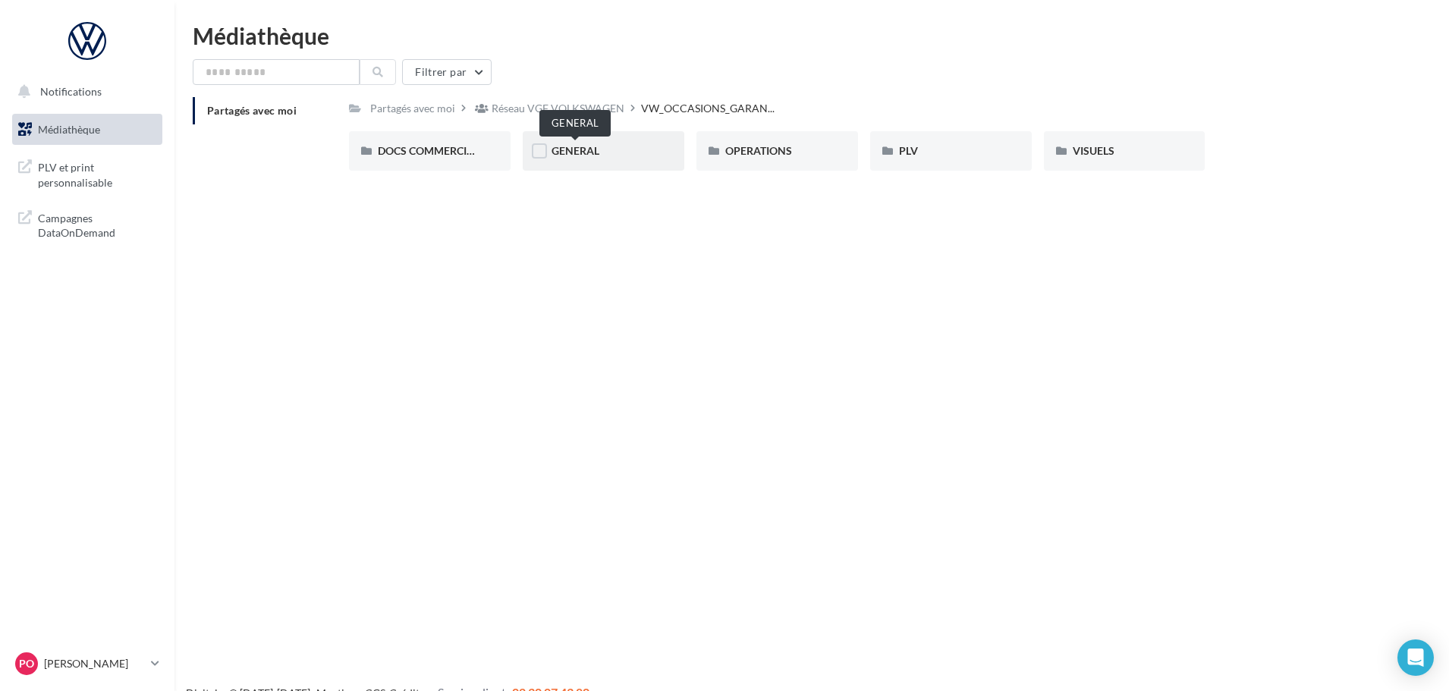
click at [571, 150] on span "GENERAL" at bounding box center [576, 150] width 48 height 13
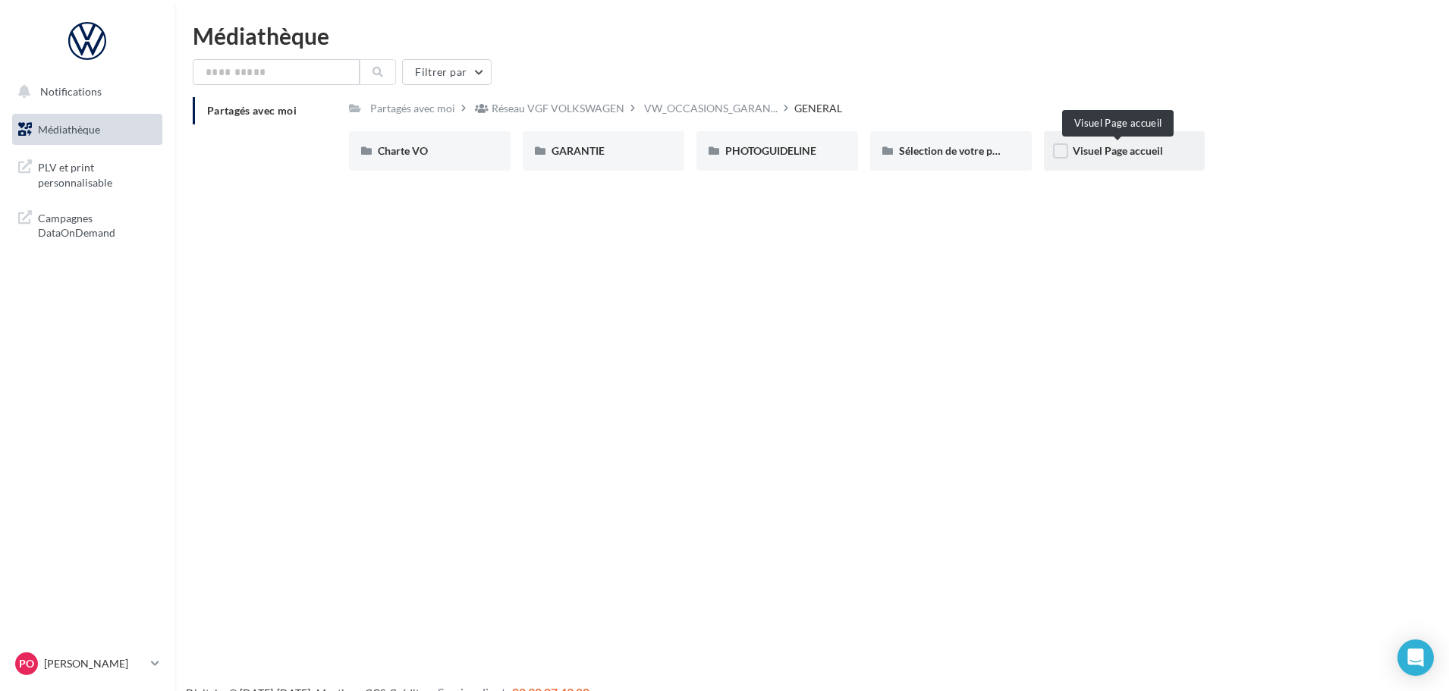
click at [1104, 152] on span "Visuel Page accueil" at bounding box center [1118, 150] width 90 height 13
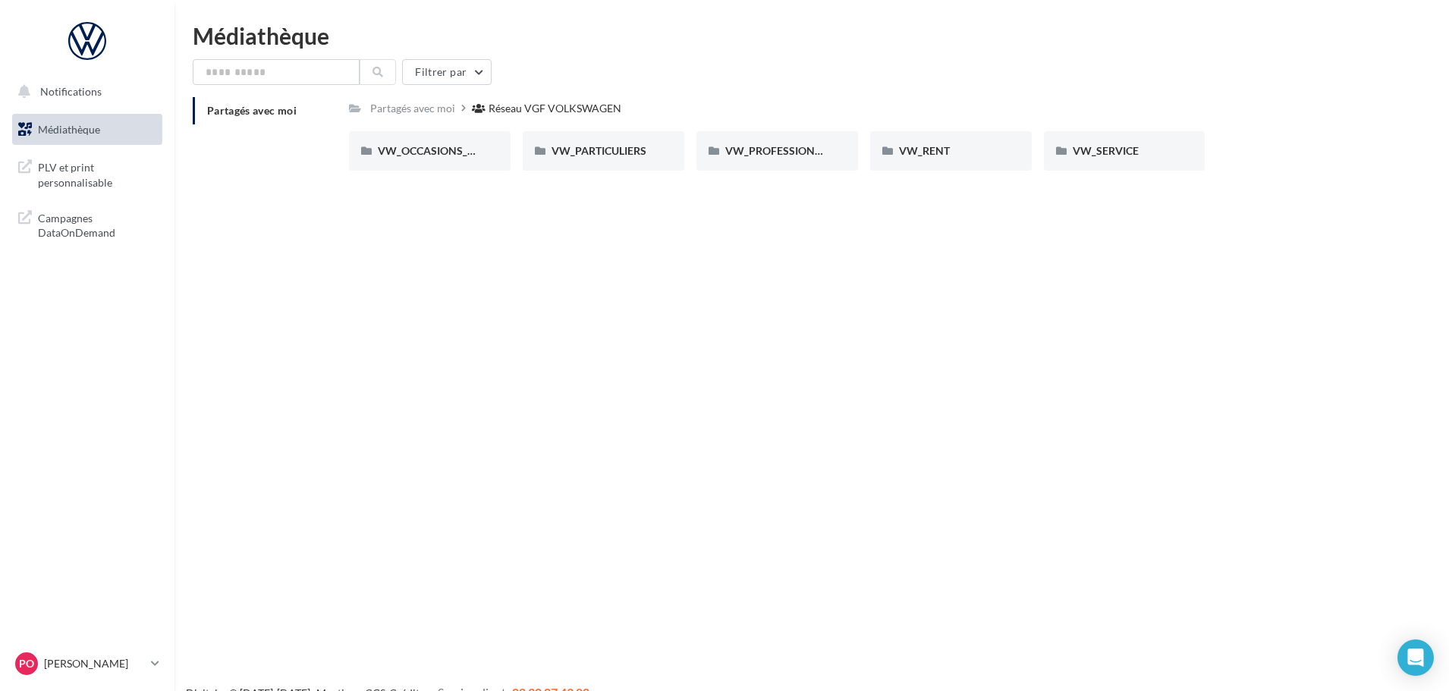
click at [63, 135] on span "Médiathèque" at bounding box center [69, 129] width 62 height 13
click at [435, 161] on div "VW_OCCASIONS_GARANTIES" at bounding box center [430, 150] width 162 height 39
click at [628, 157] on span "VW_PARTICULIERS" at bounding box center [599, 150] width 95 height 13
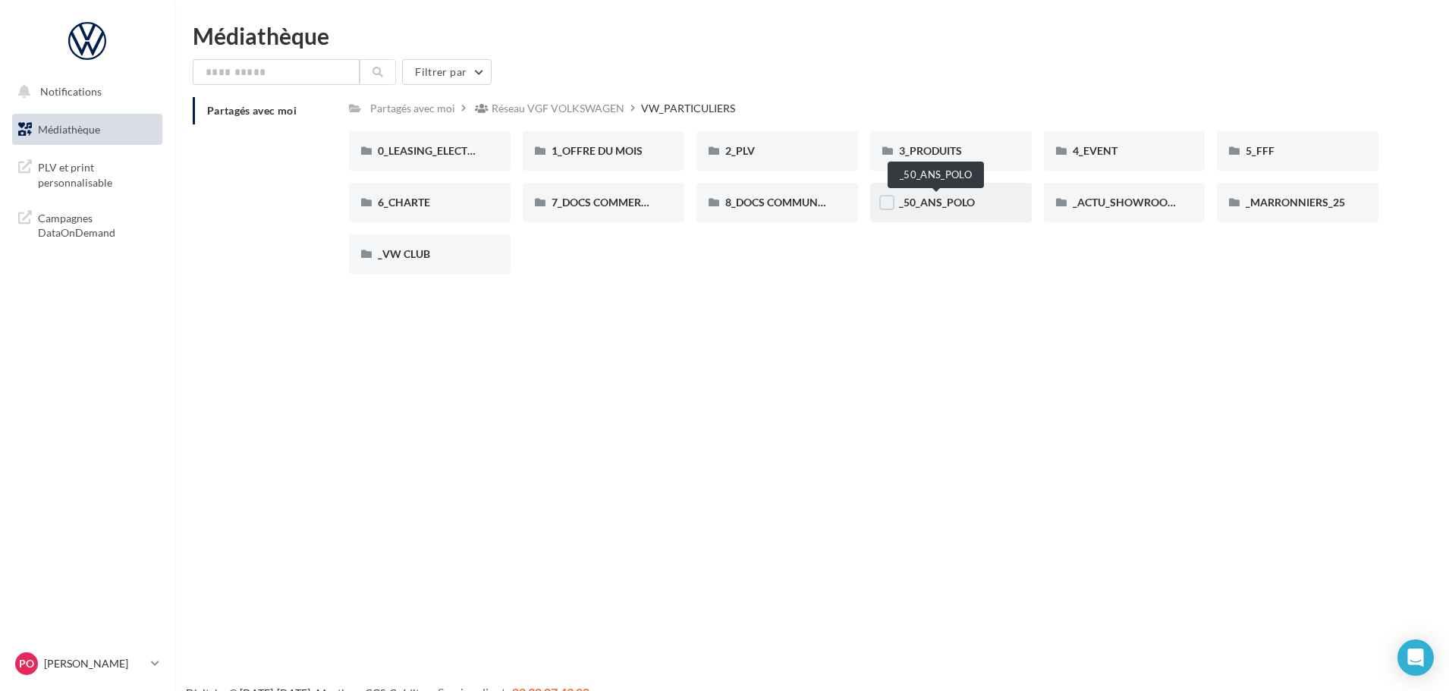
click at [967, 196] on span "_50_ANS_POLO" at bounding box center [937, 202] width 76 height 13
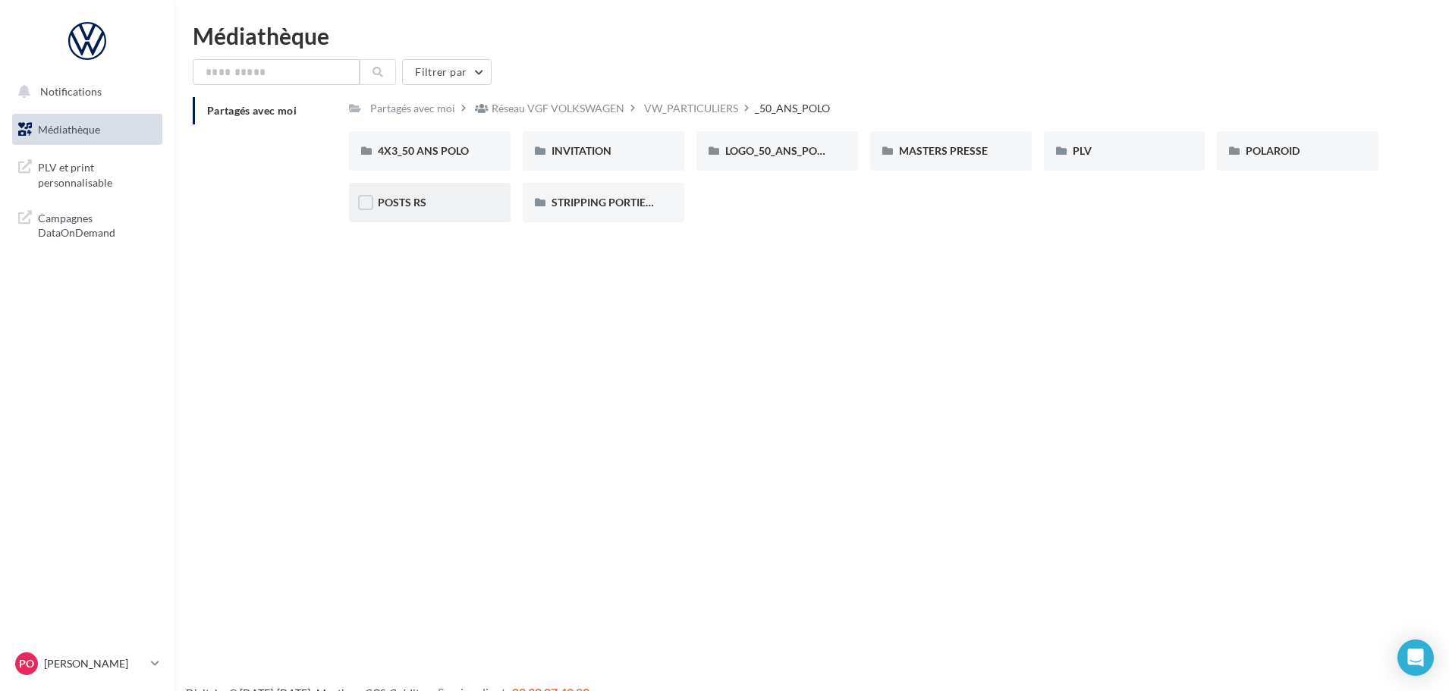
click at [466, 196] on div "POSTS RS" at bounding box center [430, 202] width 104 height 15
click at [663, 112] on div "VW_PARTICULIERS" at bounding box center [691, 108] width 94 height 15
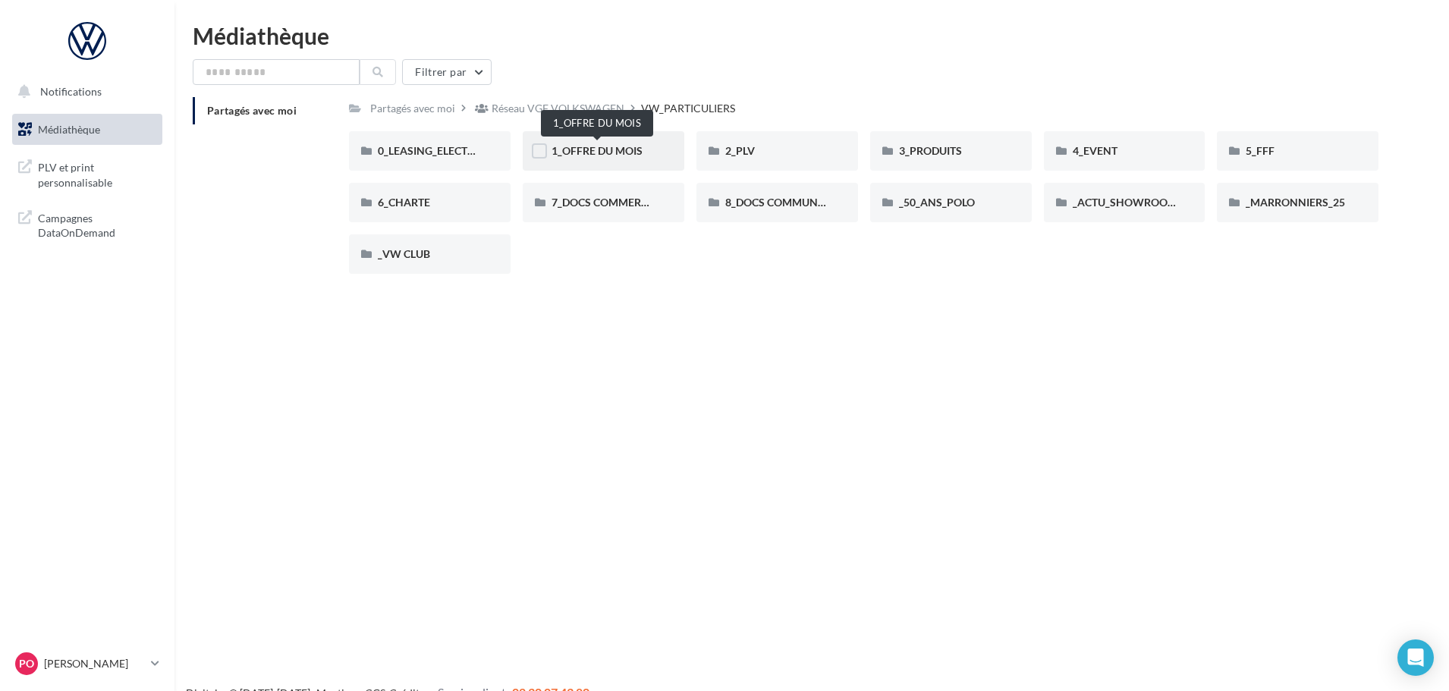
click at [635, 144] on span "1_OFFRE DU MOIS" at bounding box center [597, 150] width 91 height 13
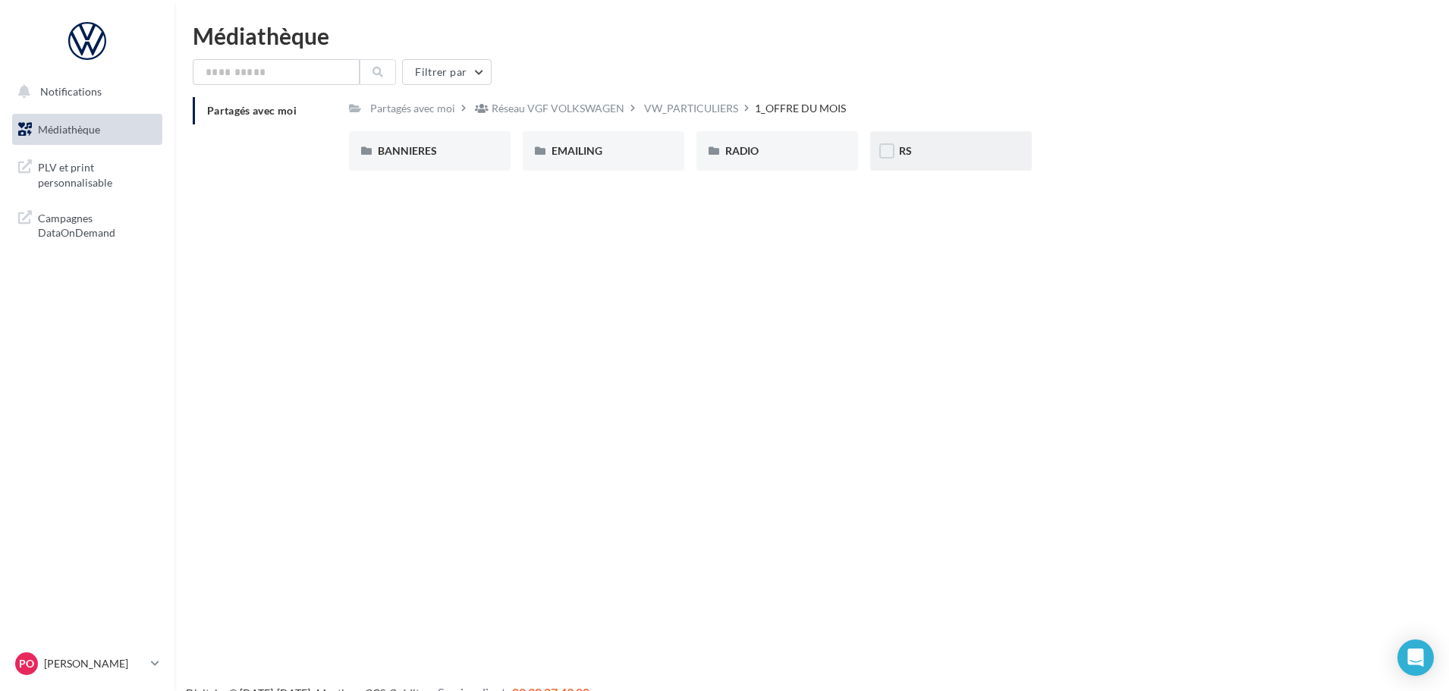
click at [923, 155] on div "RS" at bounding box center [951, 150] width 104 height 15
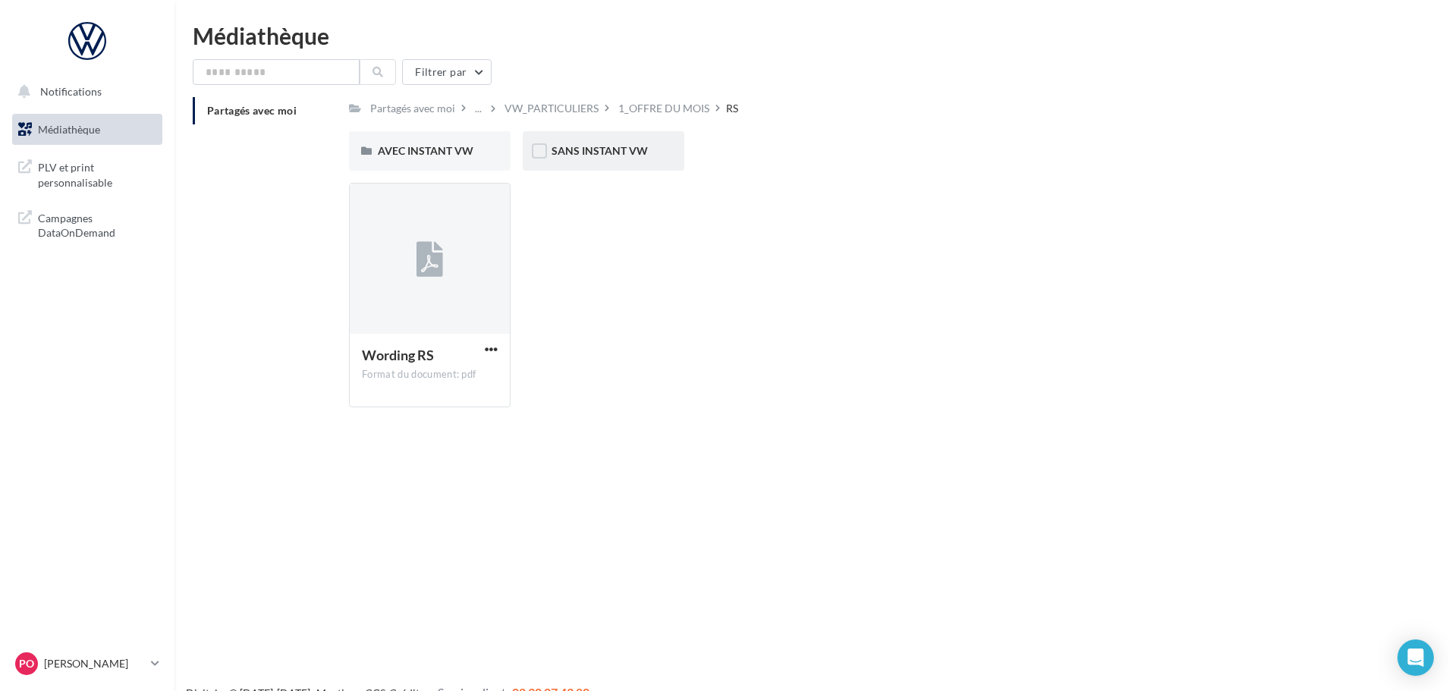
click at [616, 160] on div "SANS INSTANT VW" at bounding box center [604, 150] width 162 height 39
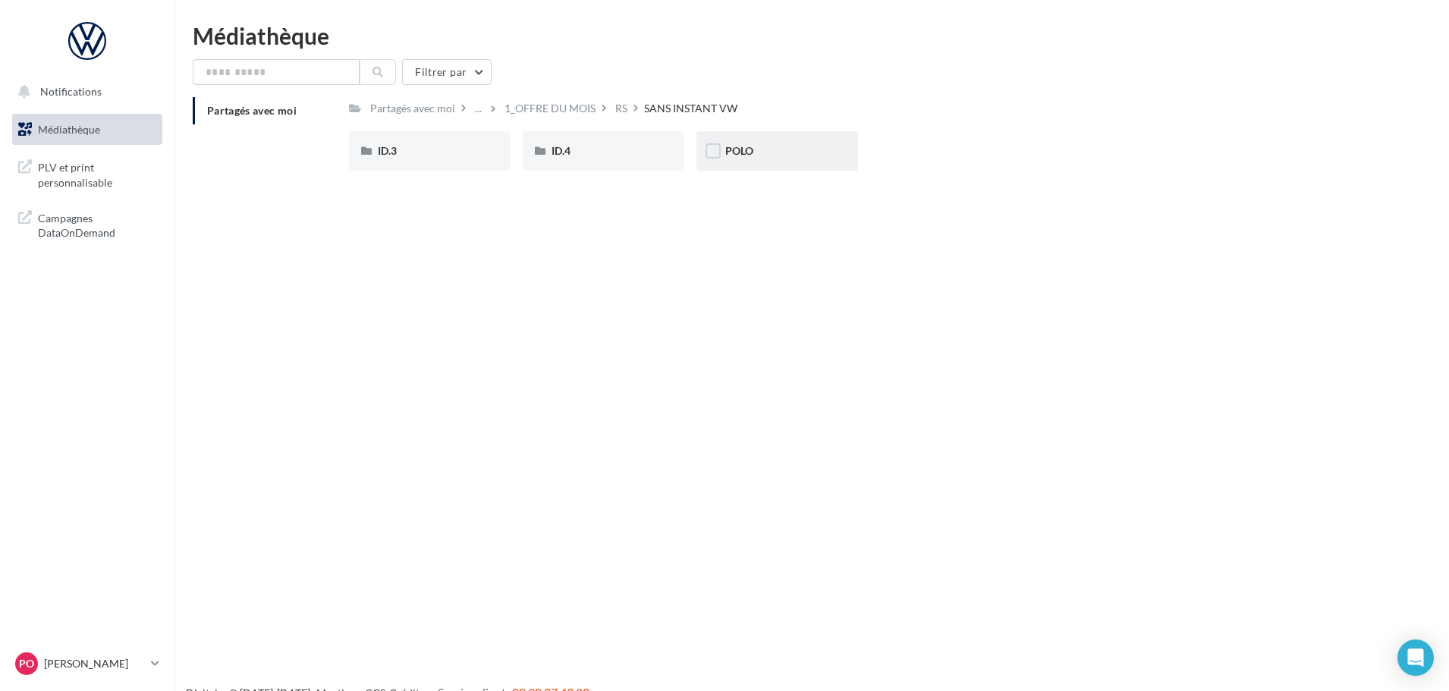
click at [794, 159] on div "POLO" at bounding box center [778, 150] width 162 height 39
